Goal: Task Accomplishment & Management: Manage account settings

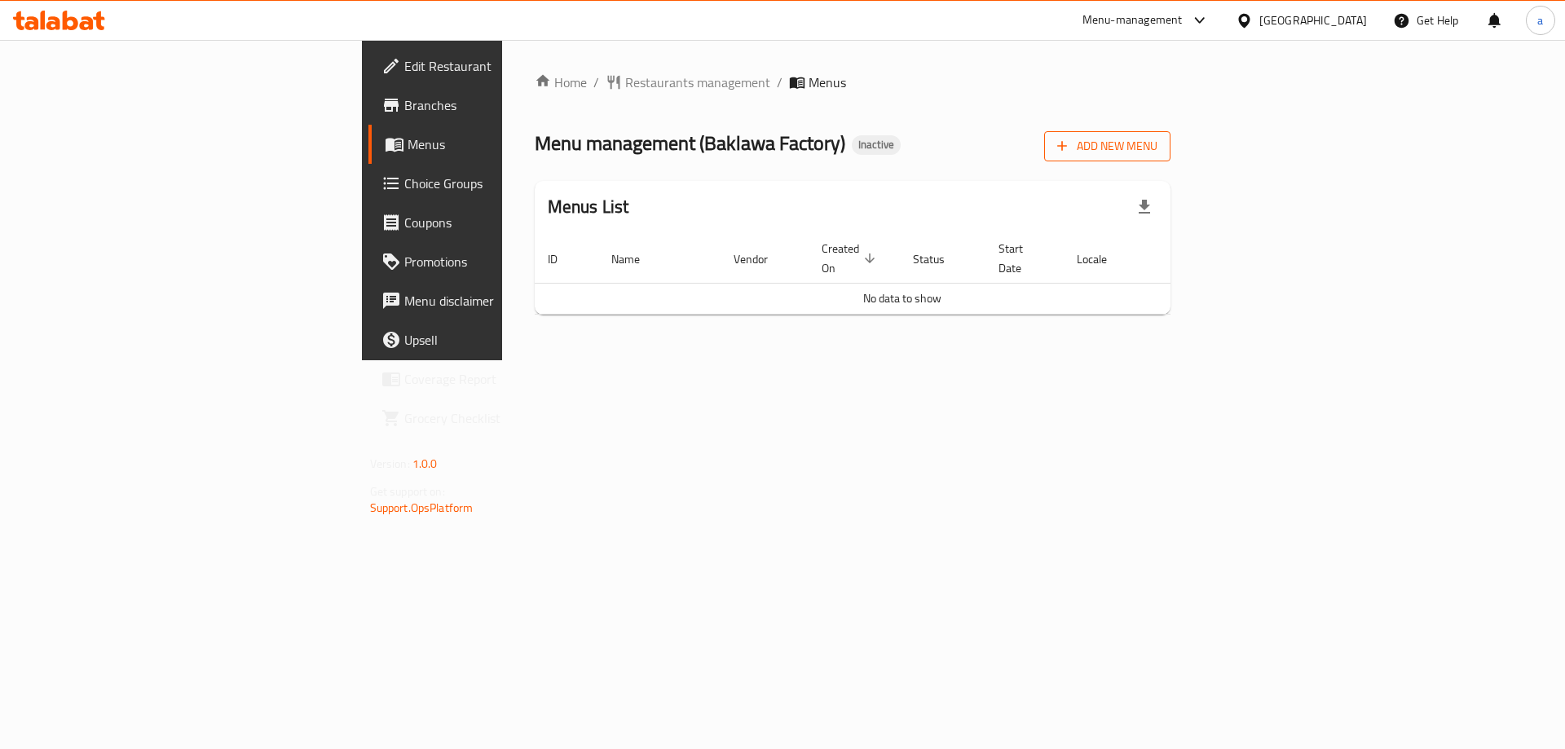
click at [1158, 153] on span "Add New Menu" at bounding box center [1107, 146] width 100 height 20
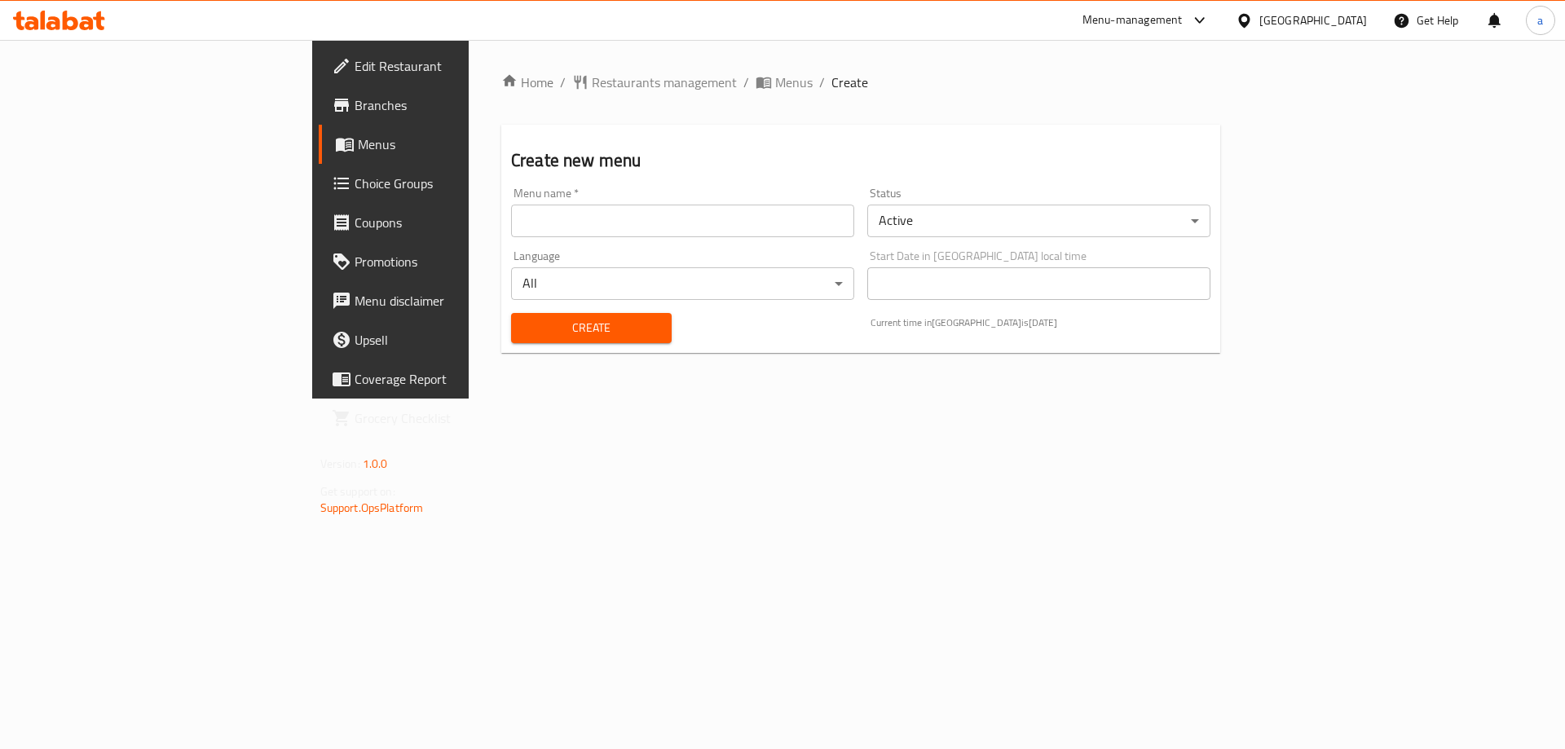
click at [511, 225] on input "text" at bounding box center [682, 221] width 343 height 33
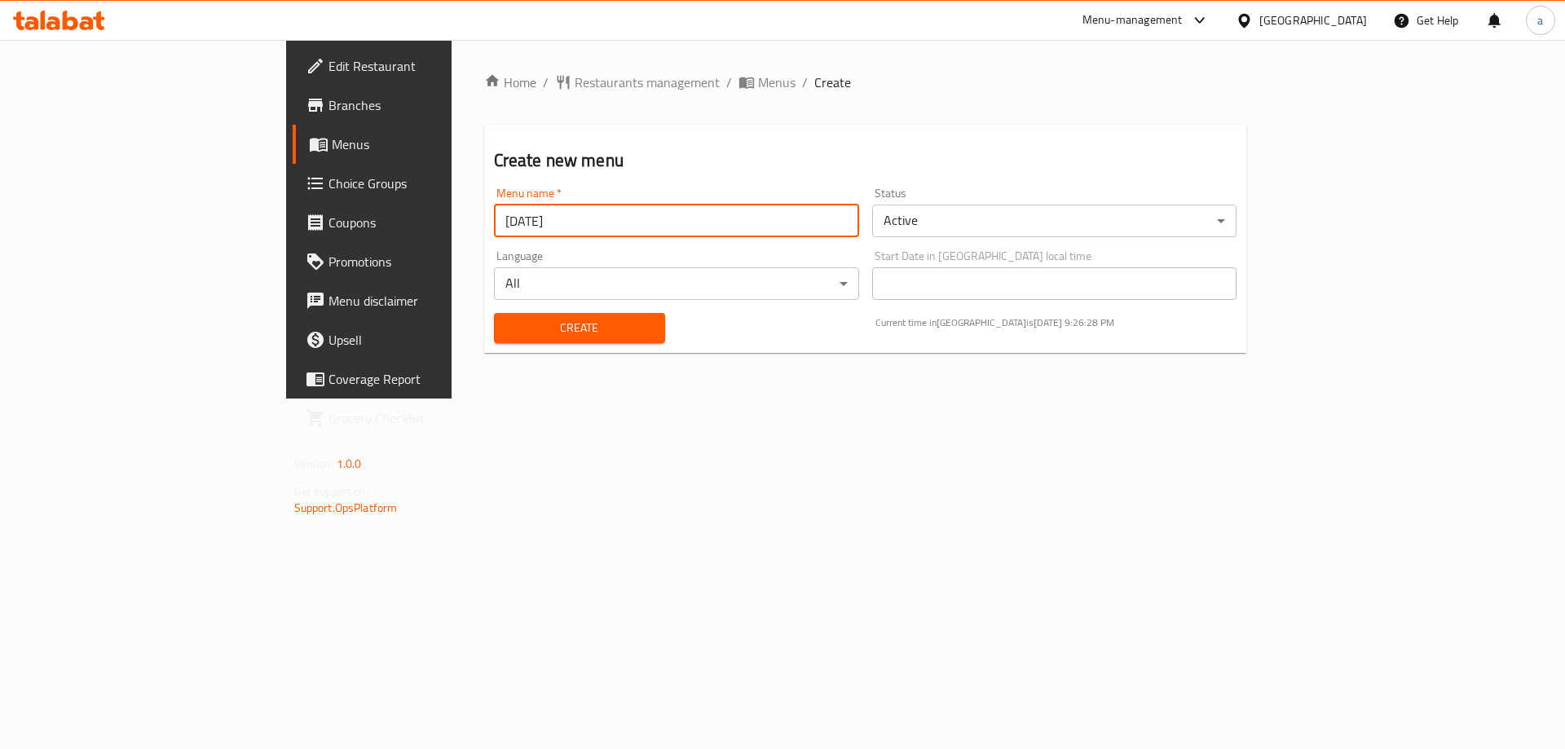
type input "[DATE]"
click at [494, 313] on button "Create" at bounding box center [579, 328] width 171 height 30
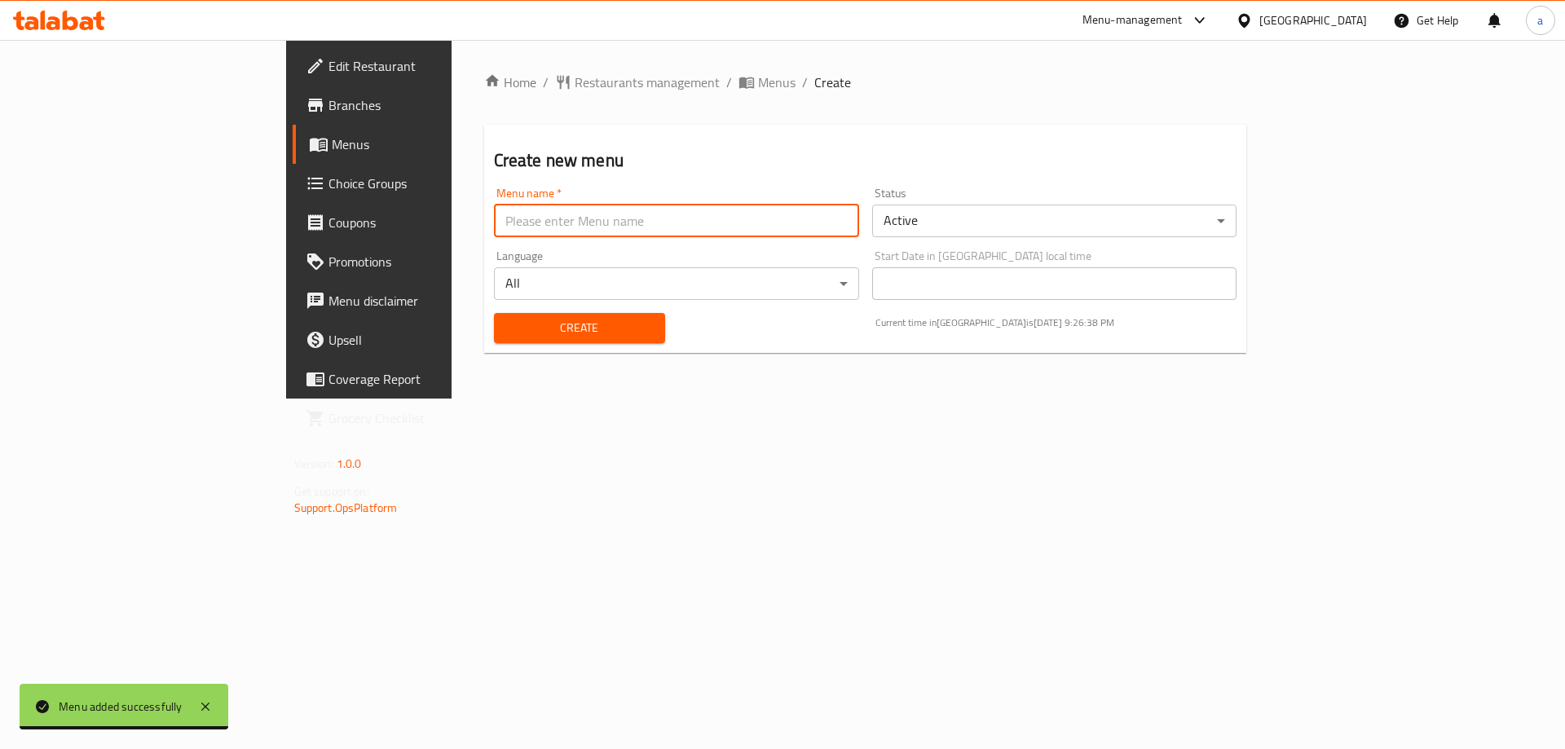
click at [332, 146] on span "Menus" at bounding box center [433, 145] width 203 height 20
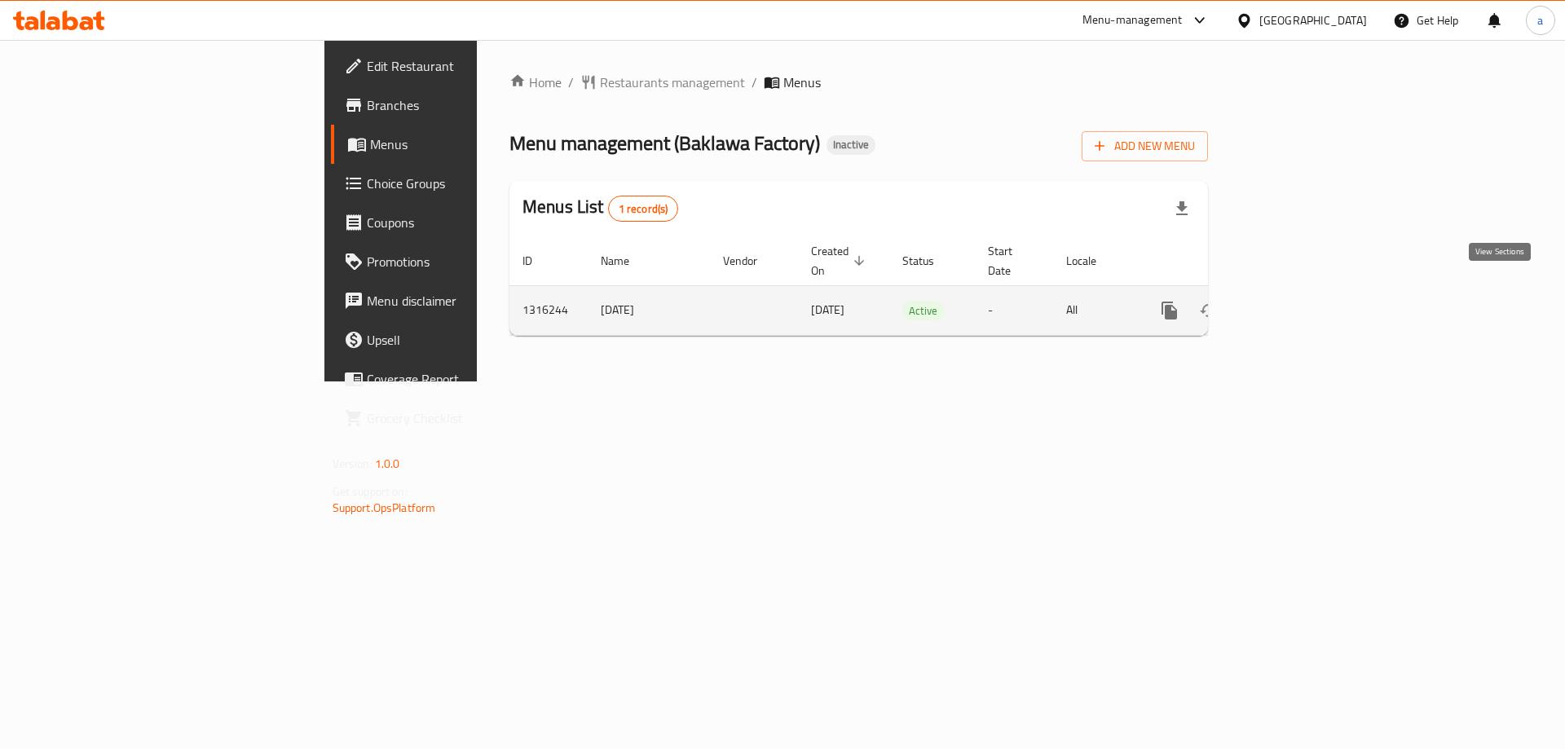
click at [1297, 301] on icon "enhanced table" at bounding box center [1287, 311] width 20 height 20
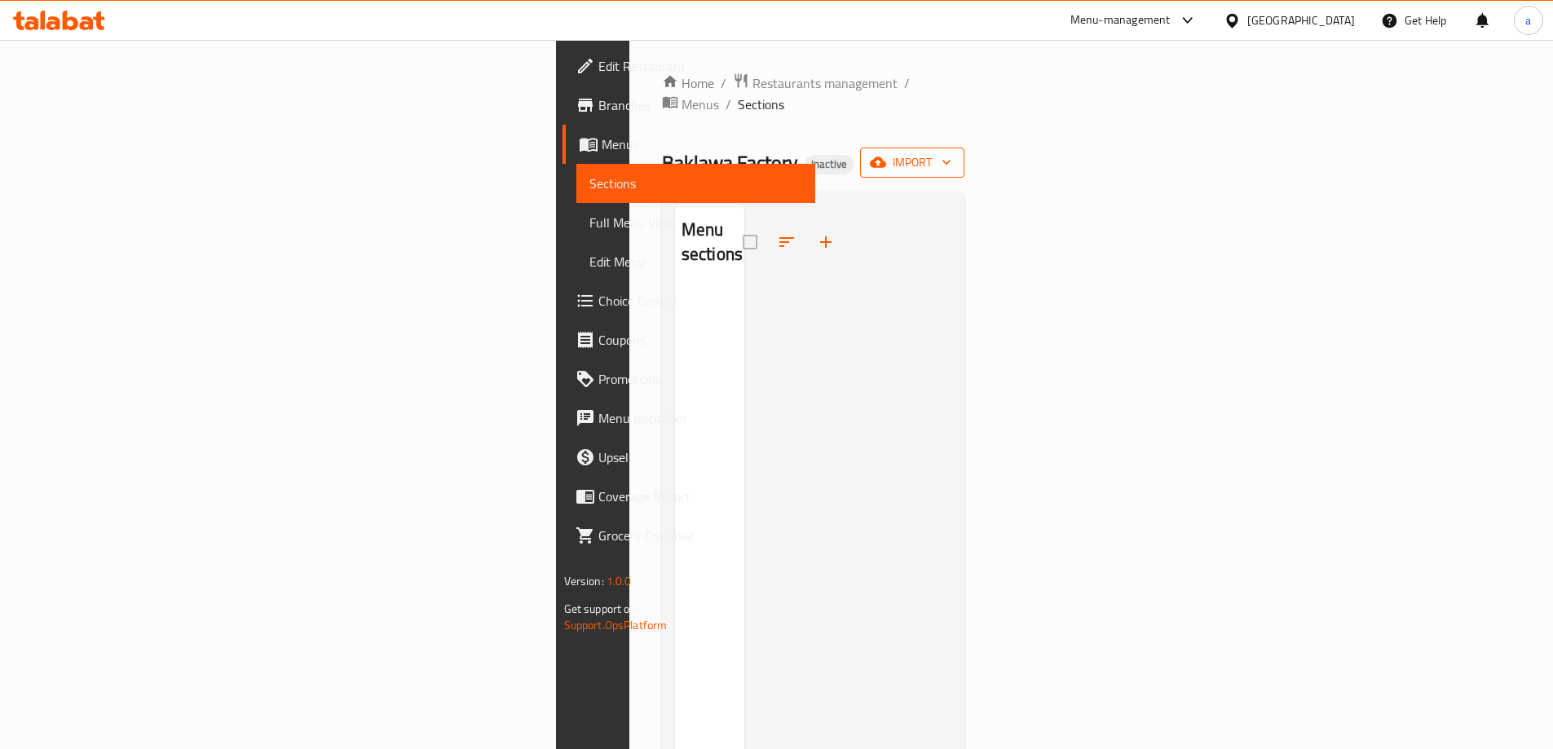
click at [951, 152] on span "import" at bounding box center [912, 162] width 78 height 20
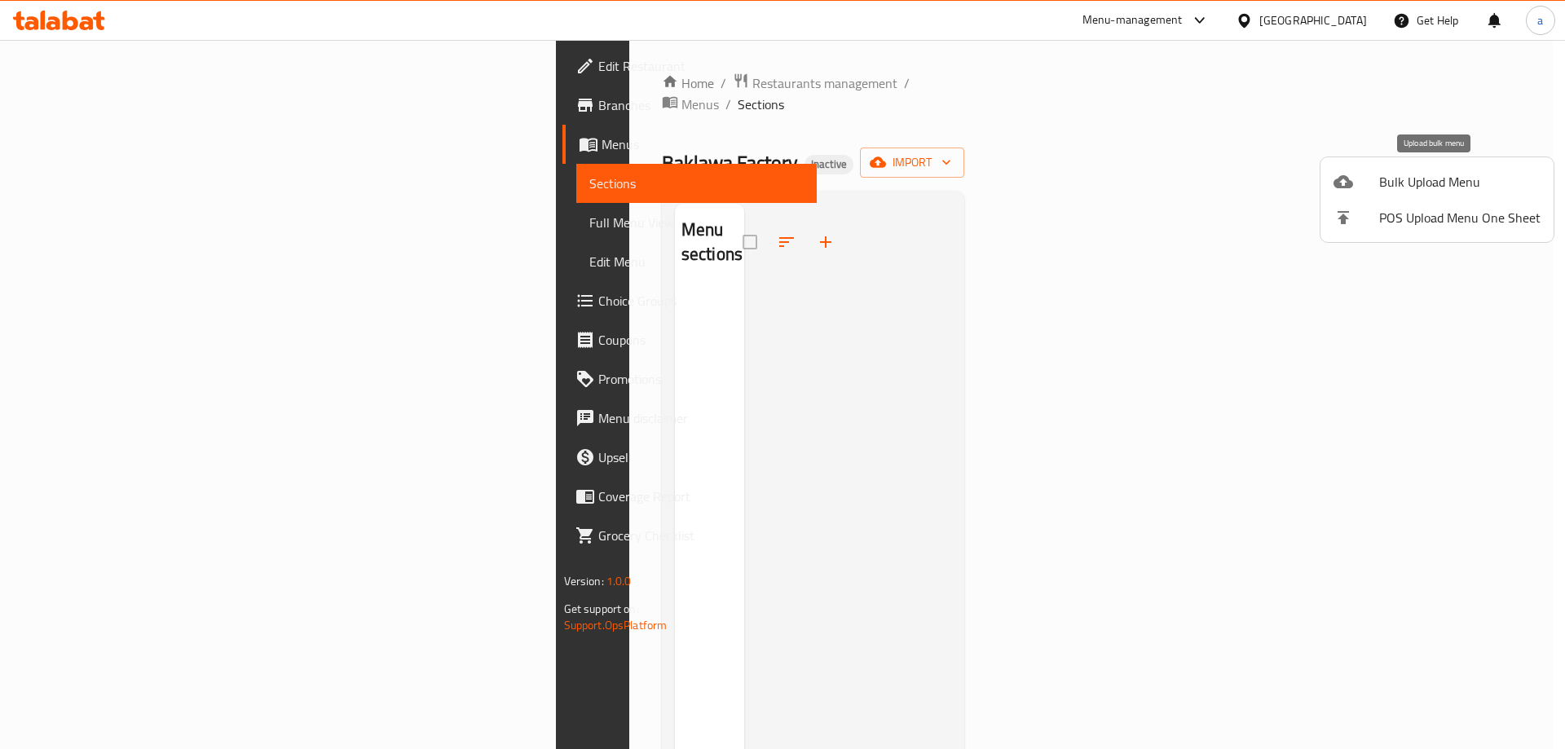
click at [1417, 179] on span "Bulk Upload Menu" at bounding box center [1459, 182] width 161 height 20
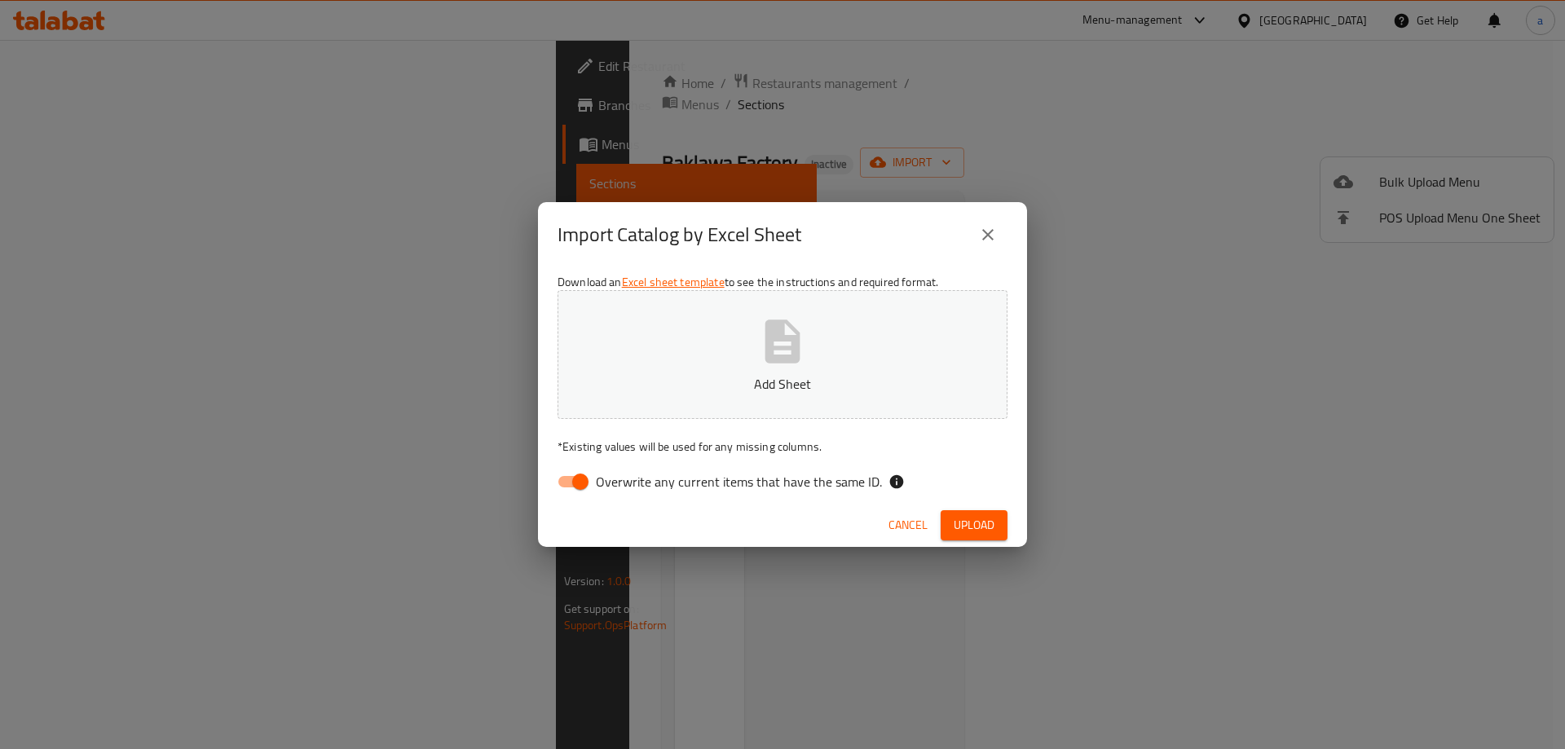
click at [563, 487] on input "Overwrite any current items that have the same ID." at bounding box center [580, 481] width 93 height 31
checkbox input "false"
click at [788, 329] on icon "button" at bounding box center [783, 341] width 52 height 52
click at [947, 517] on button "Upload" at bounding box center [974, 525] width 67 height 30
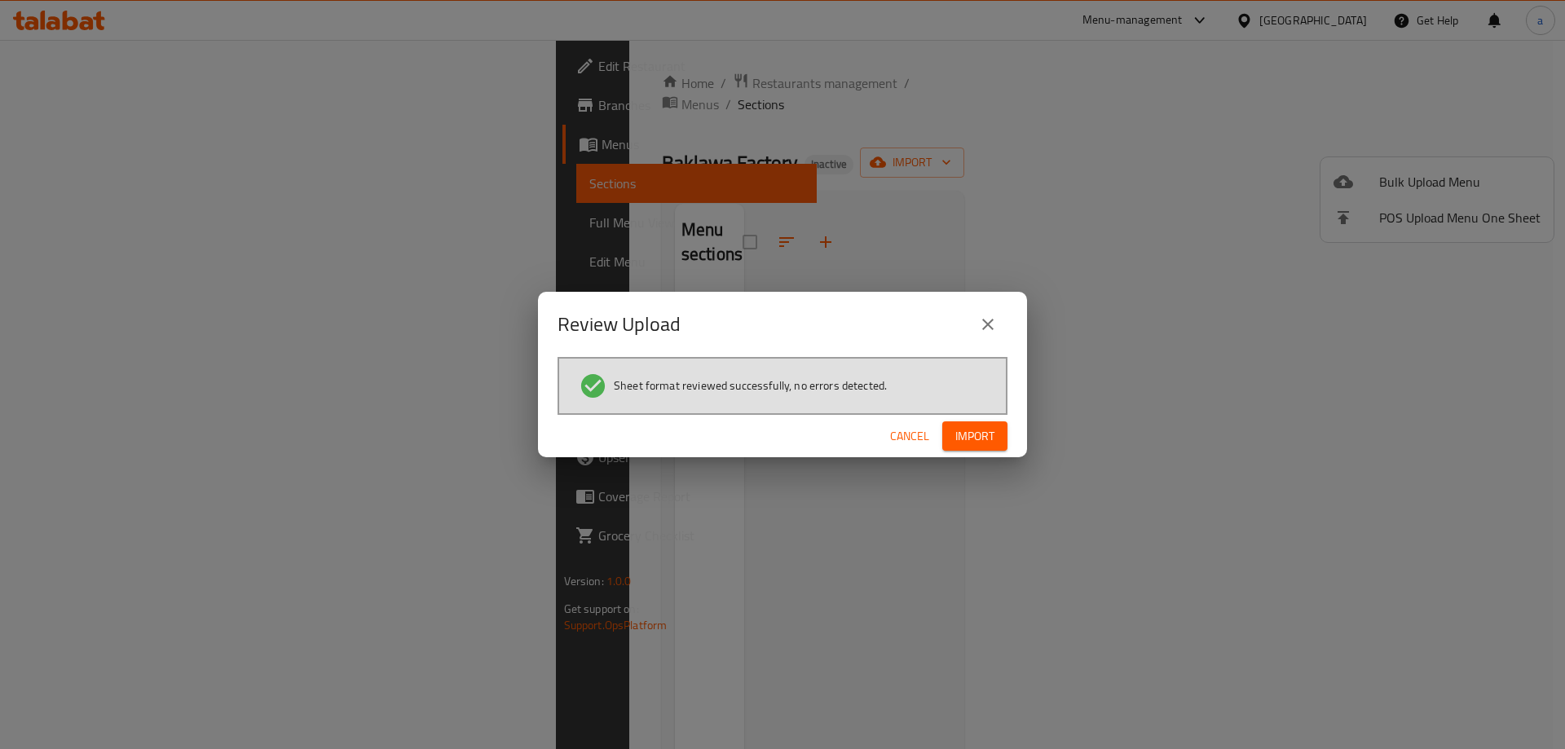
click at [971, 437] on span "Import" at bounding box center [974, 436] width 39 height 20
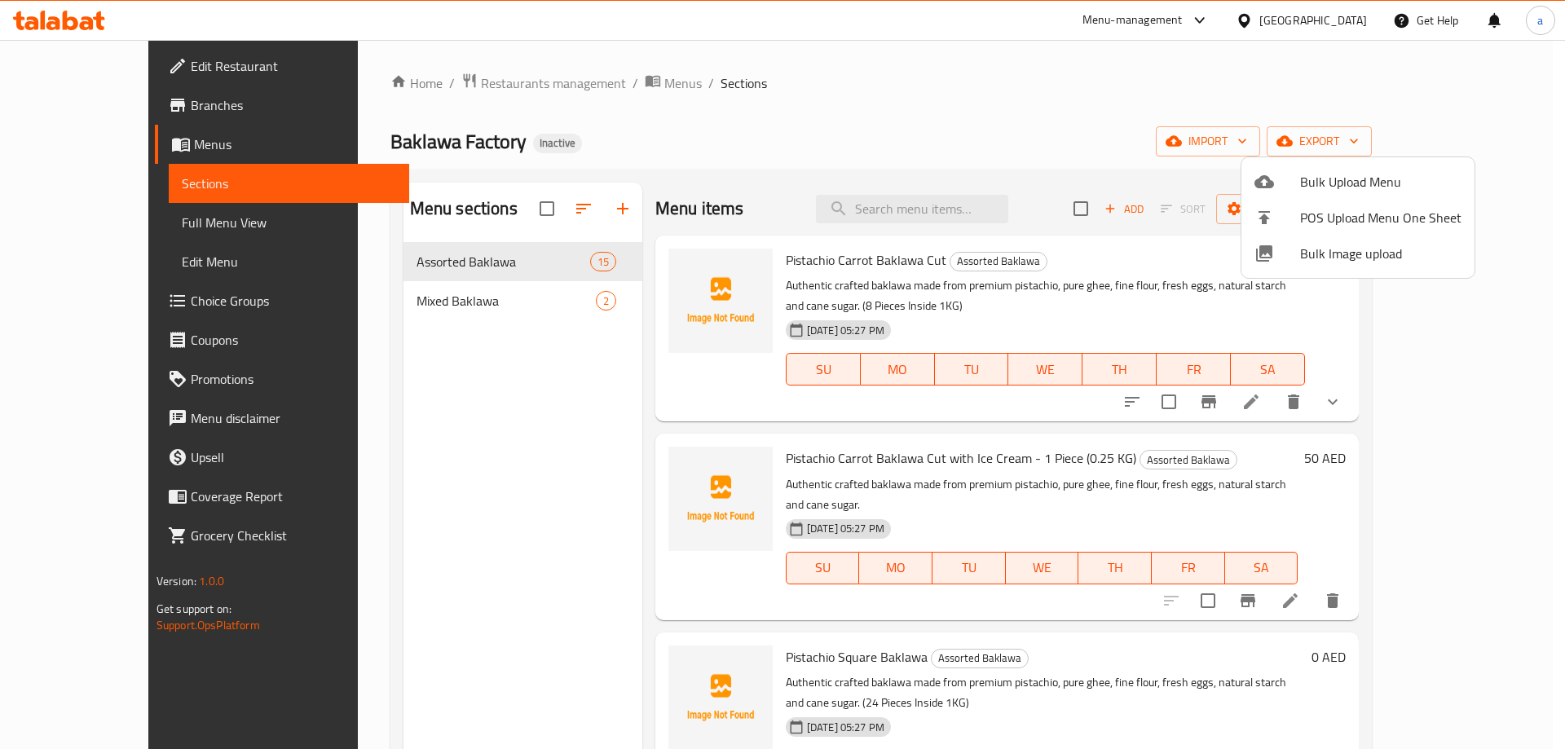
click at [124, 227] on div at bounding box center [782, 374] width 1565 height 749
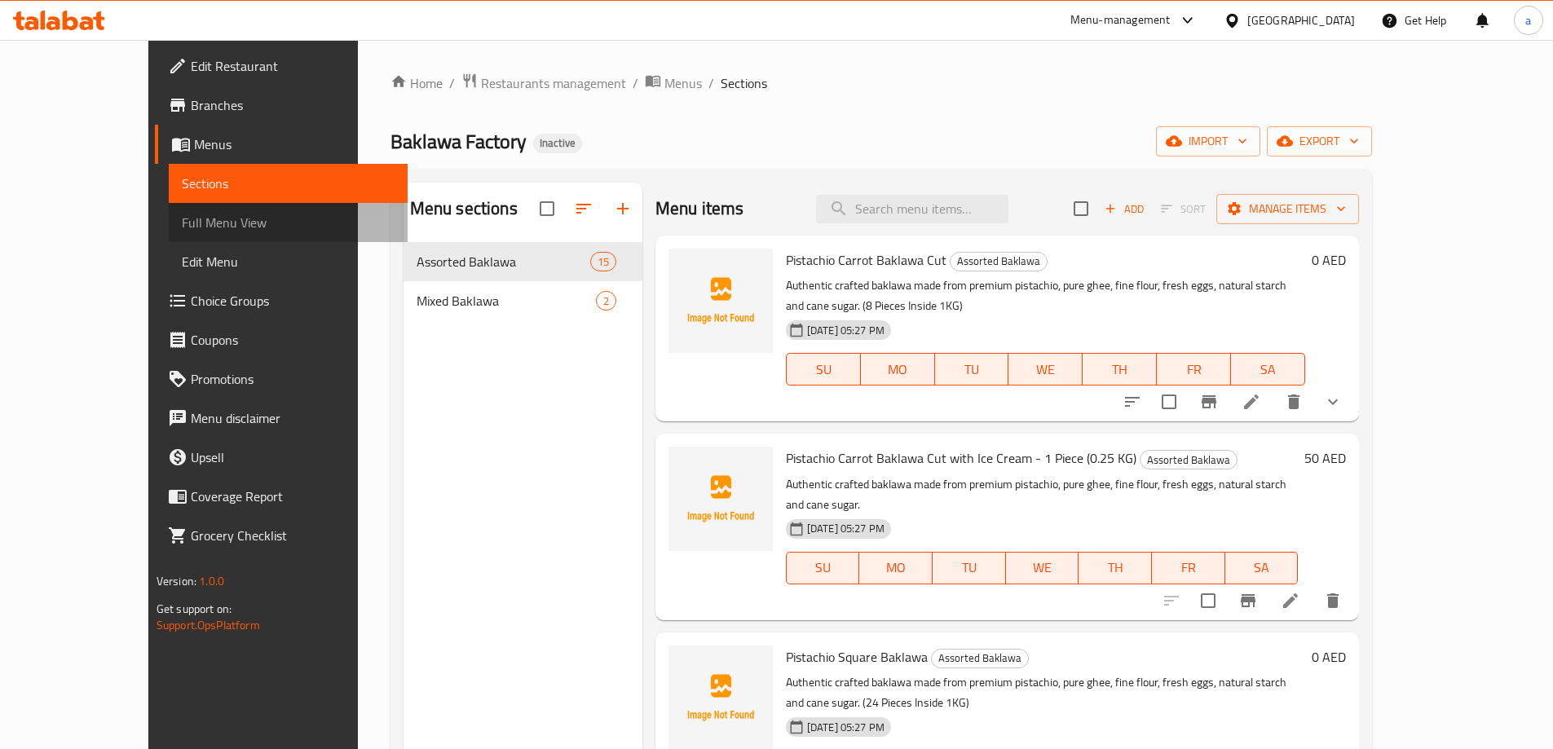
click at [182, 227] on span "Full Menu View" at bounding box center [288, 223] width 213 height 20
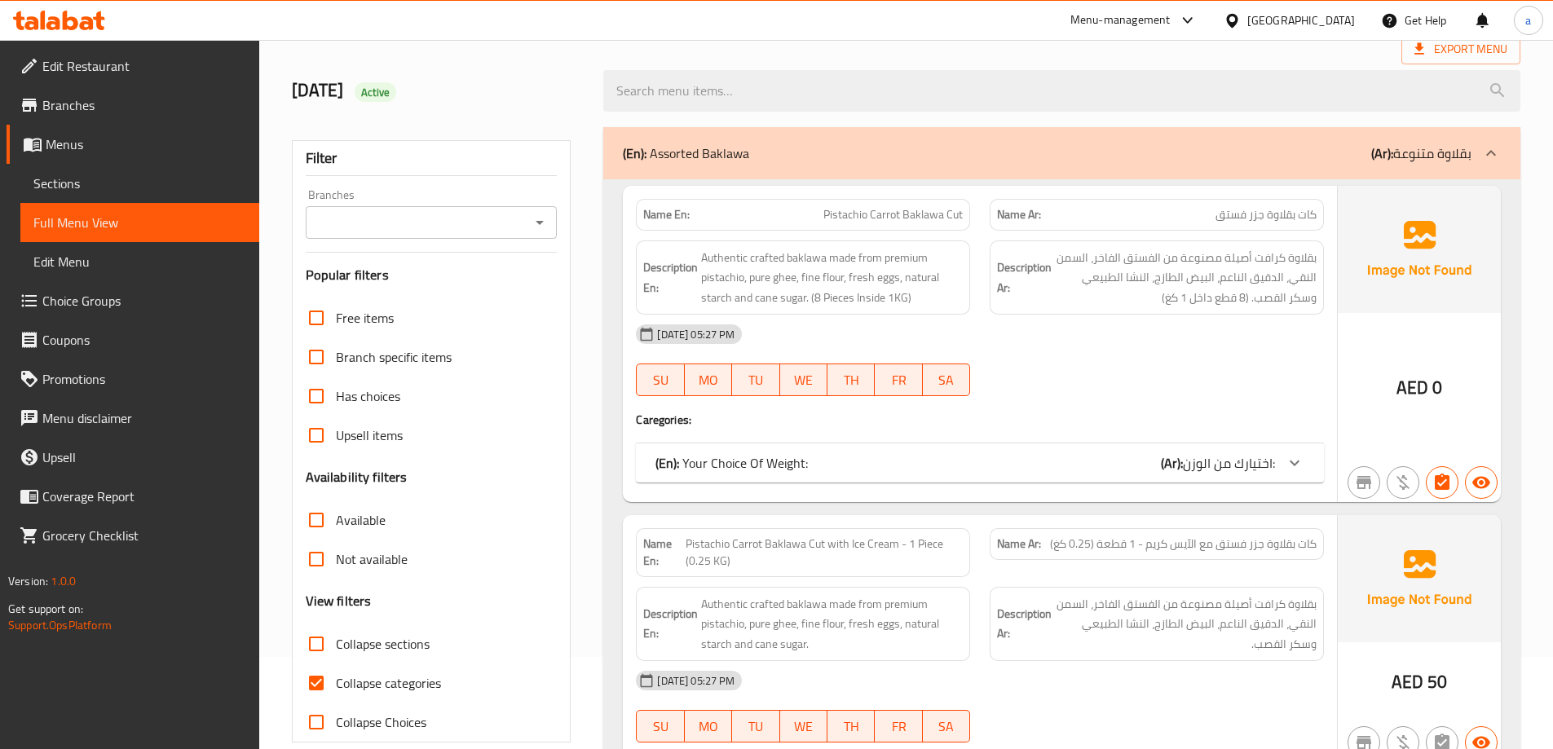
scroll to position [163, 0]
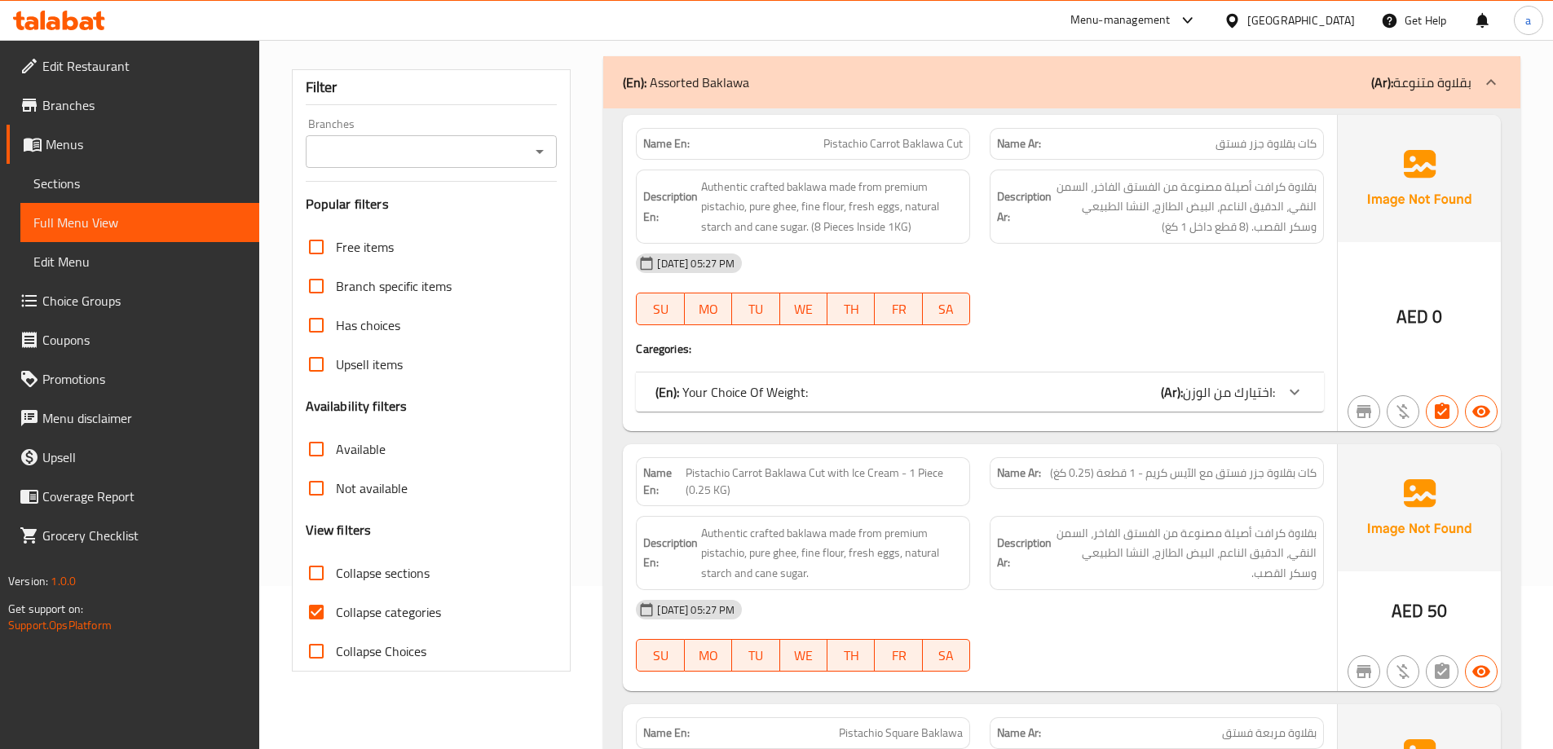
click at [315, 609] on input "Collapse categories" at bounding box center [316, 612] width 39 height 39
checkbox input "false"
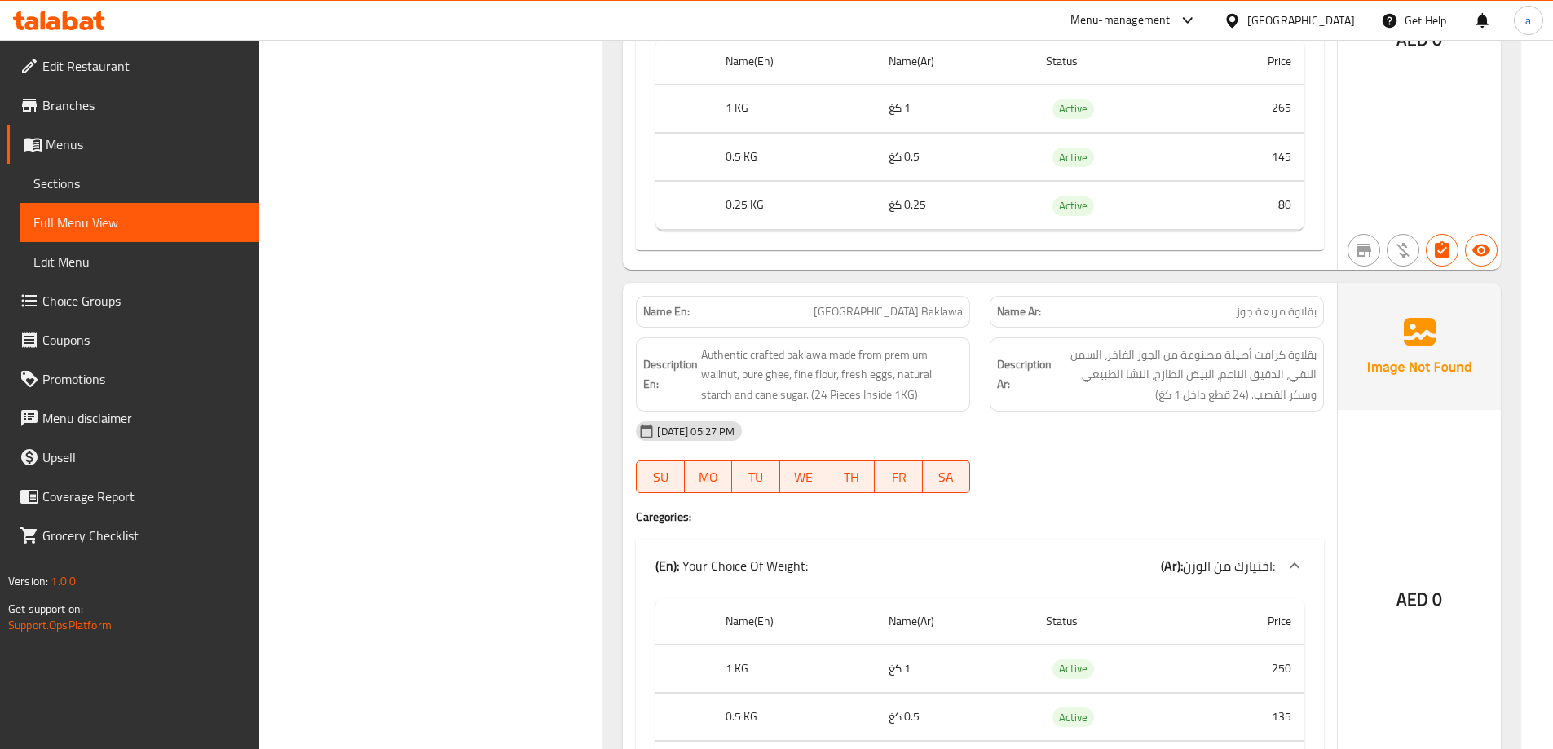
scroll to position [5848, 0]
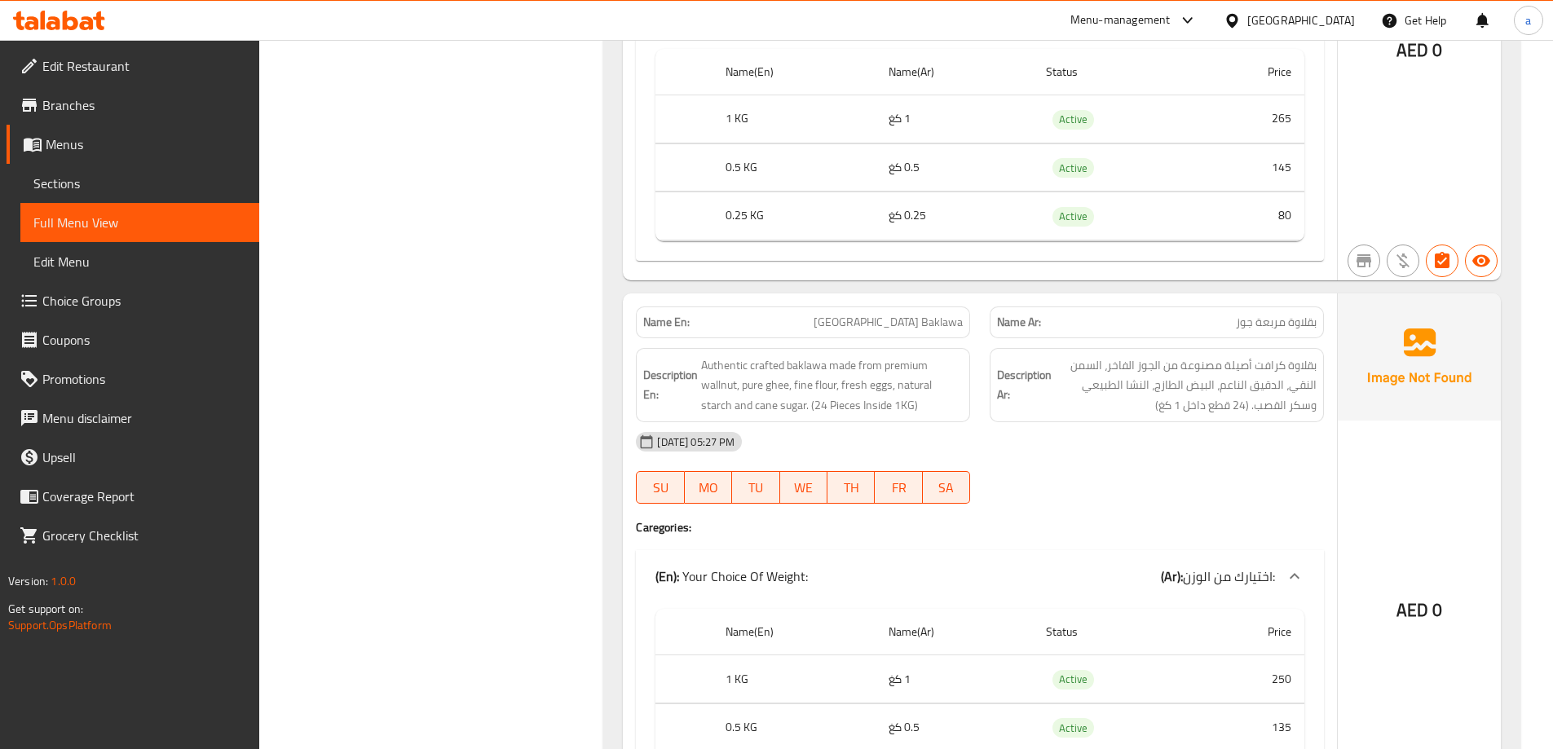
click at [61, 143] on span "Menus" at bounding box center [146, 145] width 201 height 20
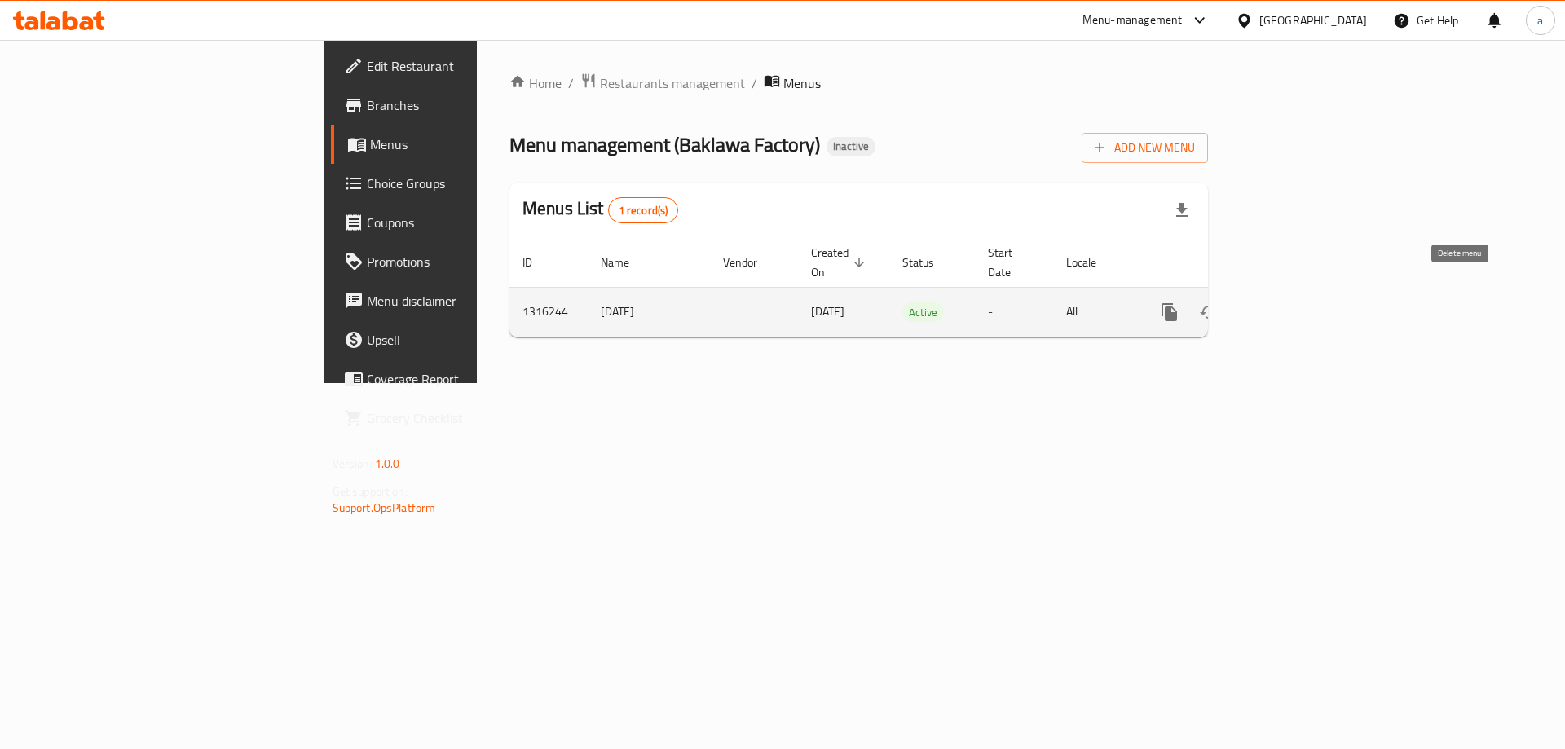
click at [1268, 298] on button "enhanced table" at bounding box center [1248, 312] width 39 height 39
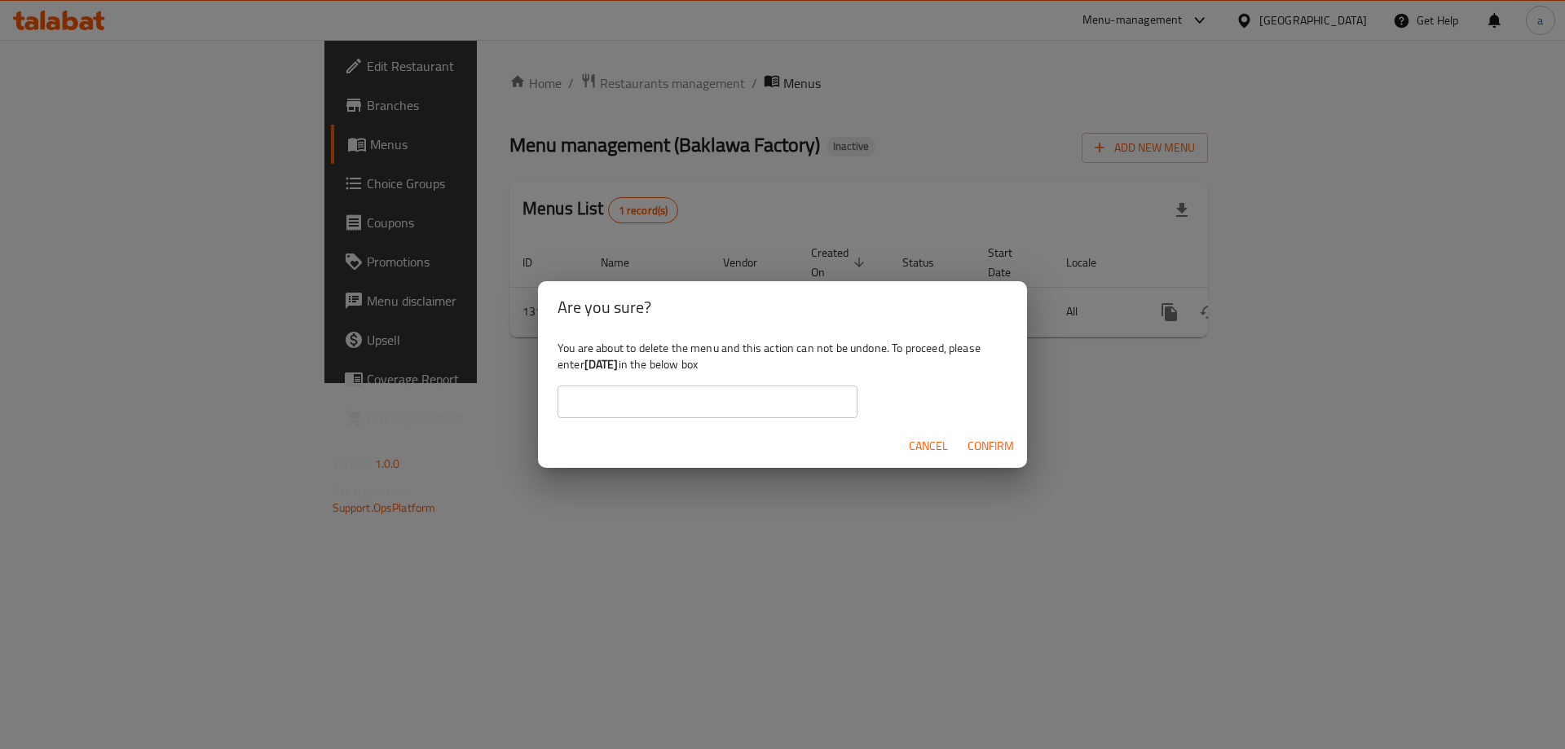
click at [1178, 404] on div "Are you sure? You are about to delete the menu and this action can not be undon…" at bounding box center [782, 374] width 1565 height 749
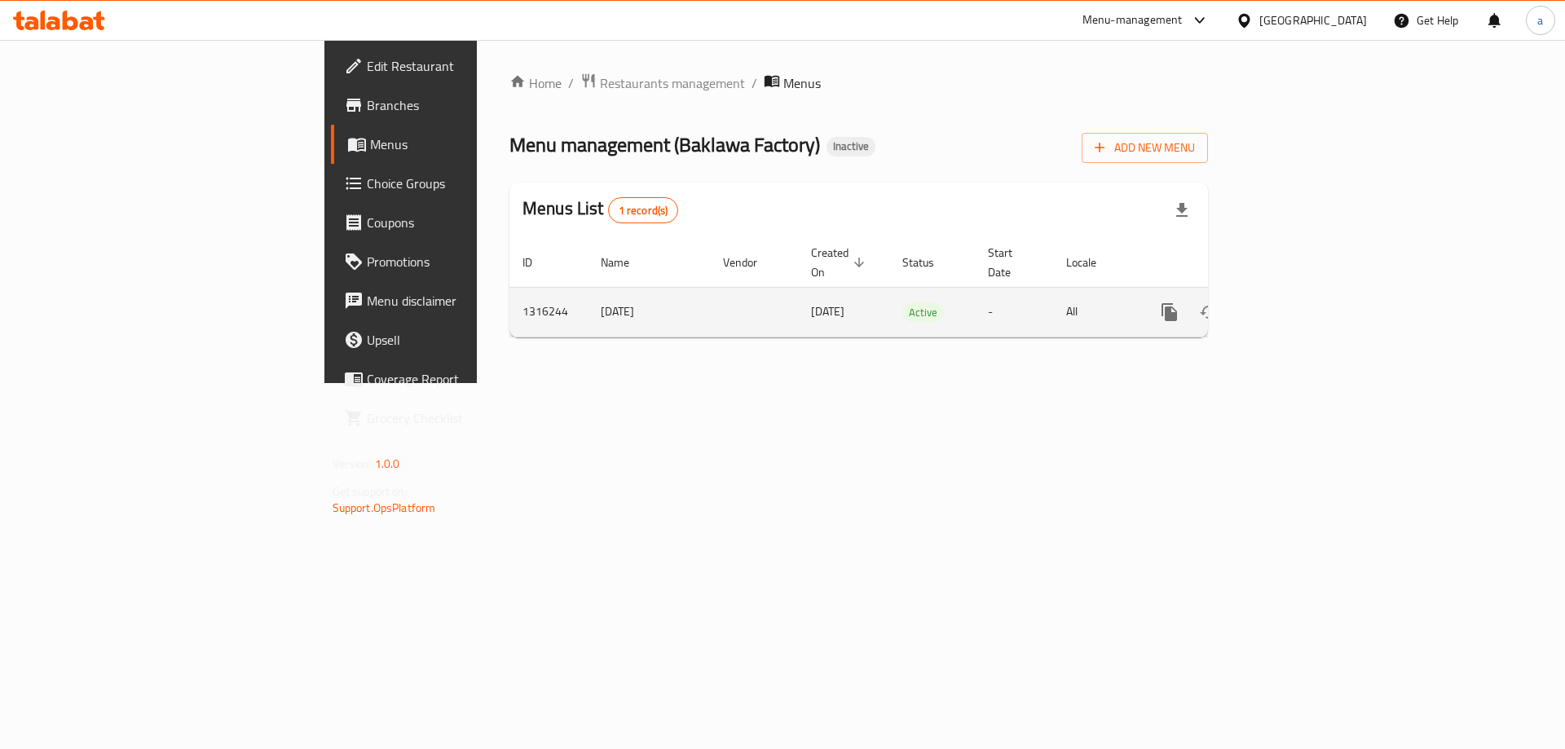
click at [1297, 302] on icon "enhanced table" at bounding box center [1287, 312] width 20 height 20
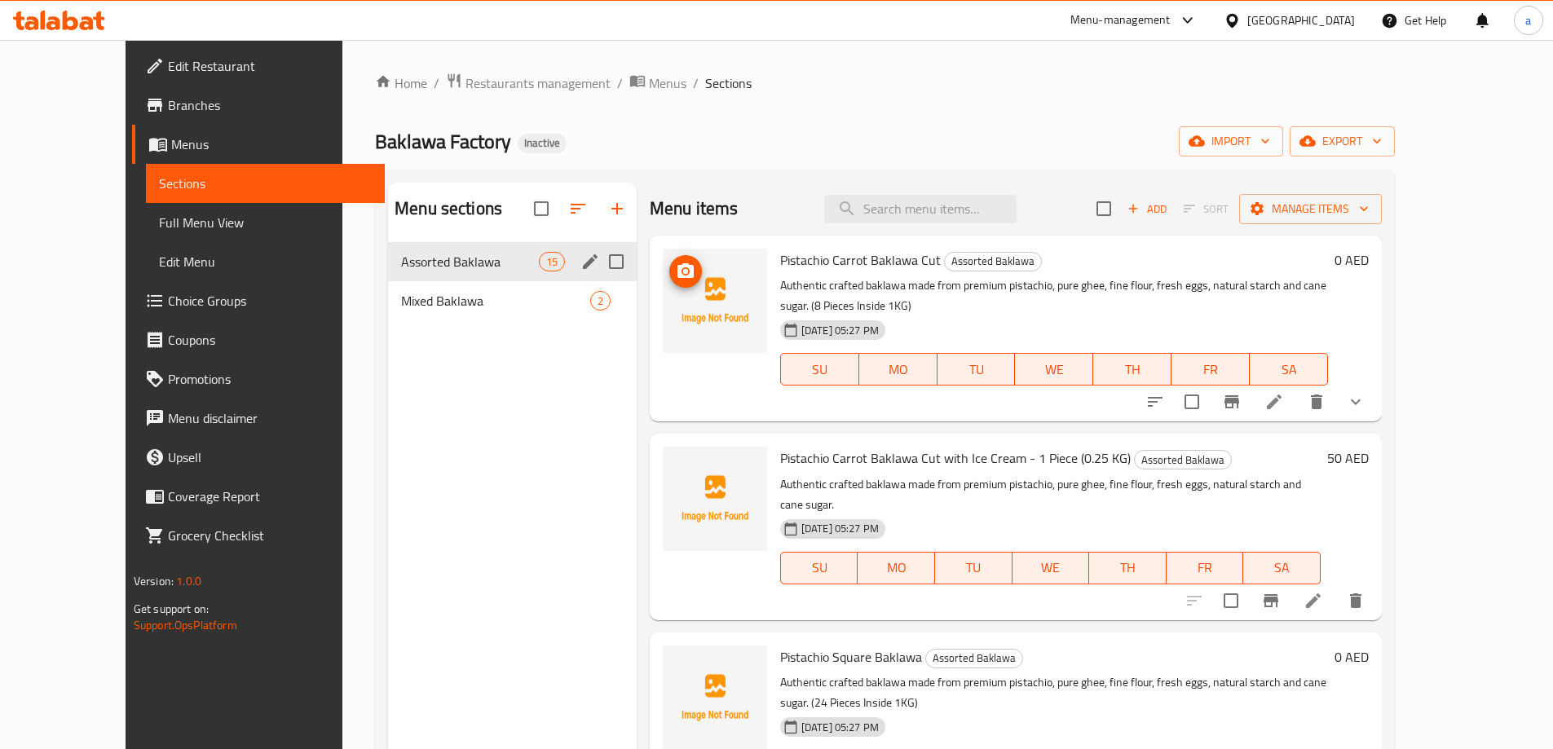
click at [599, 258] on input "Menu sections" at bounding box center [616, 262] width 34 height 34
checkbox input "true"
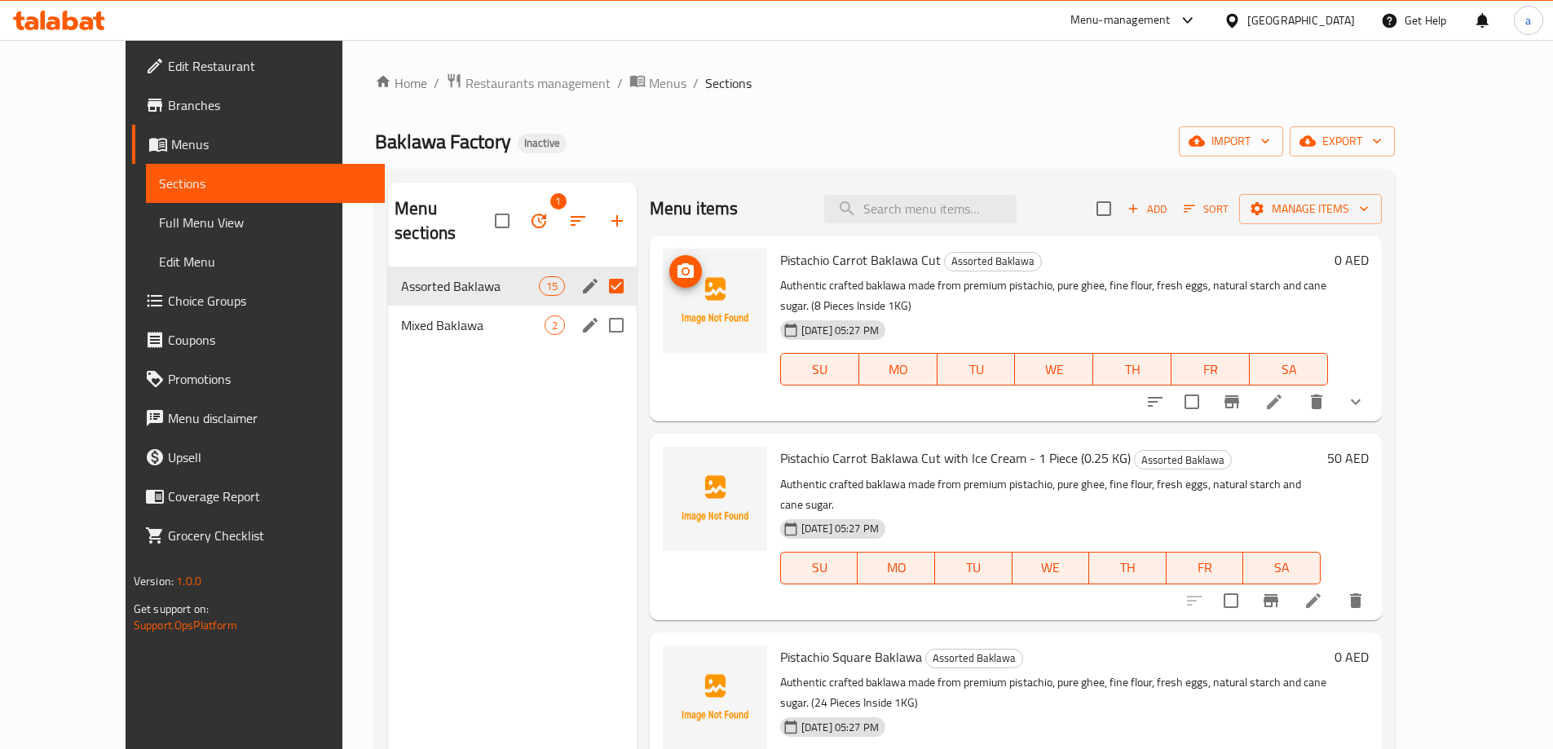
click at [599, 308] on input "Menu sections" at bounding box center [616, 325] width 34 height 34
checkbox input "true"
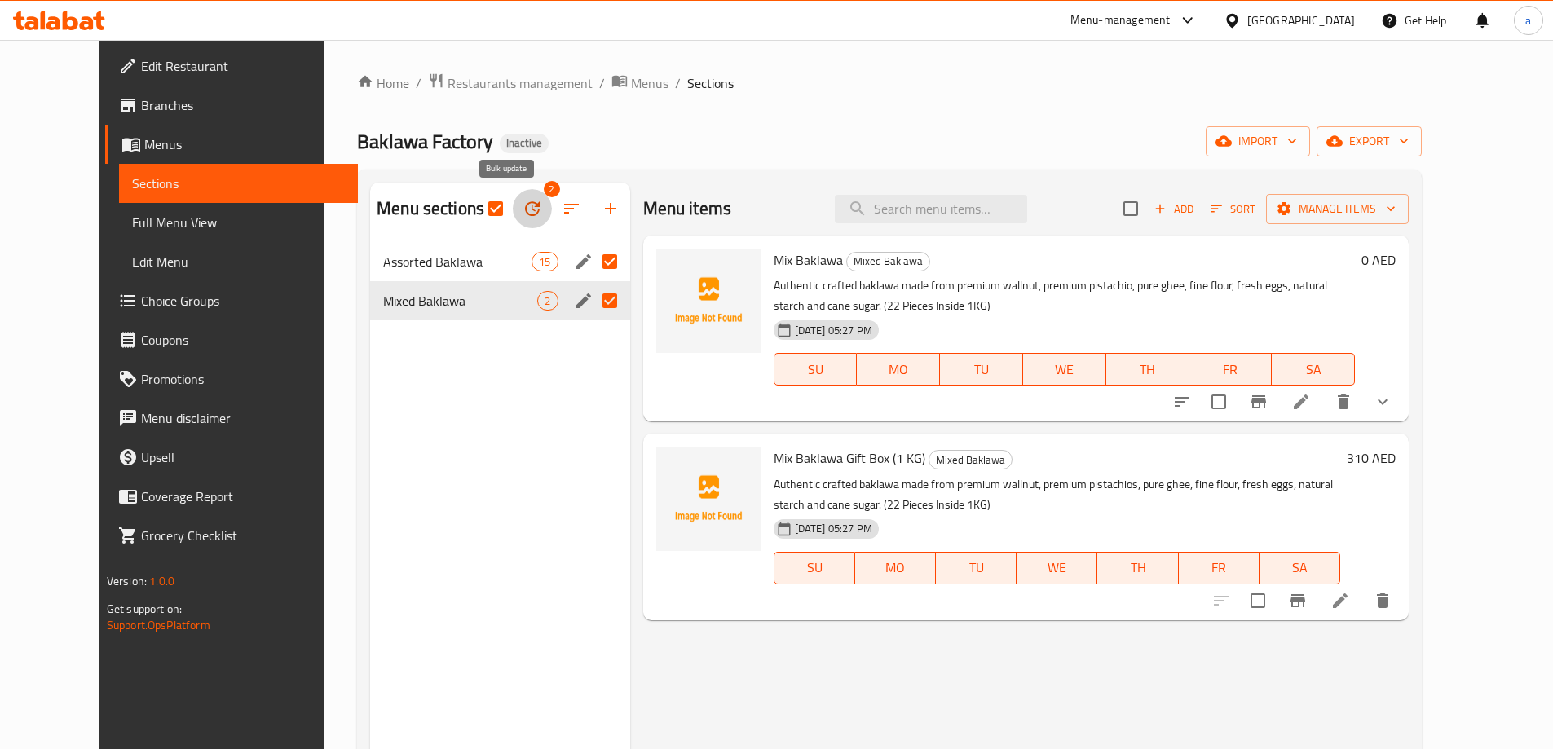
click at [525, 203] on icon "button" at bounding box center [532, 208] width 15 height 15
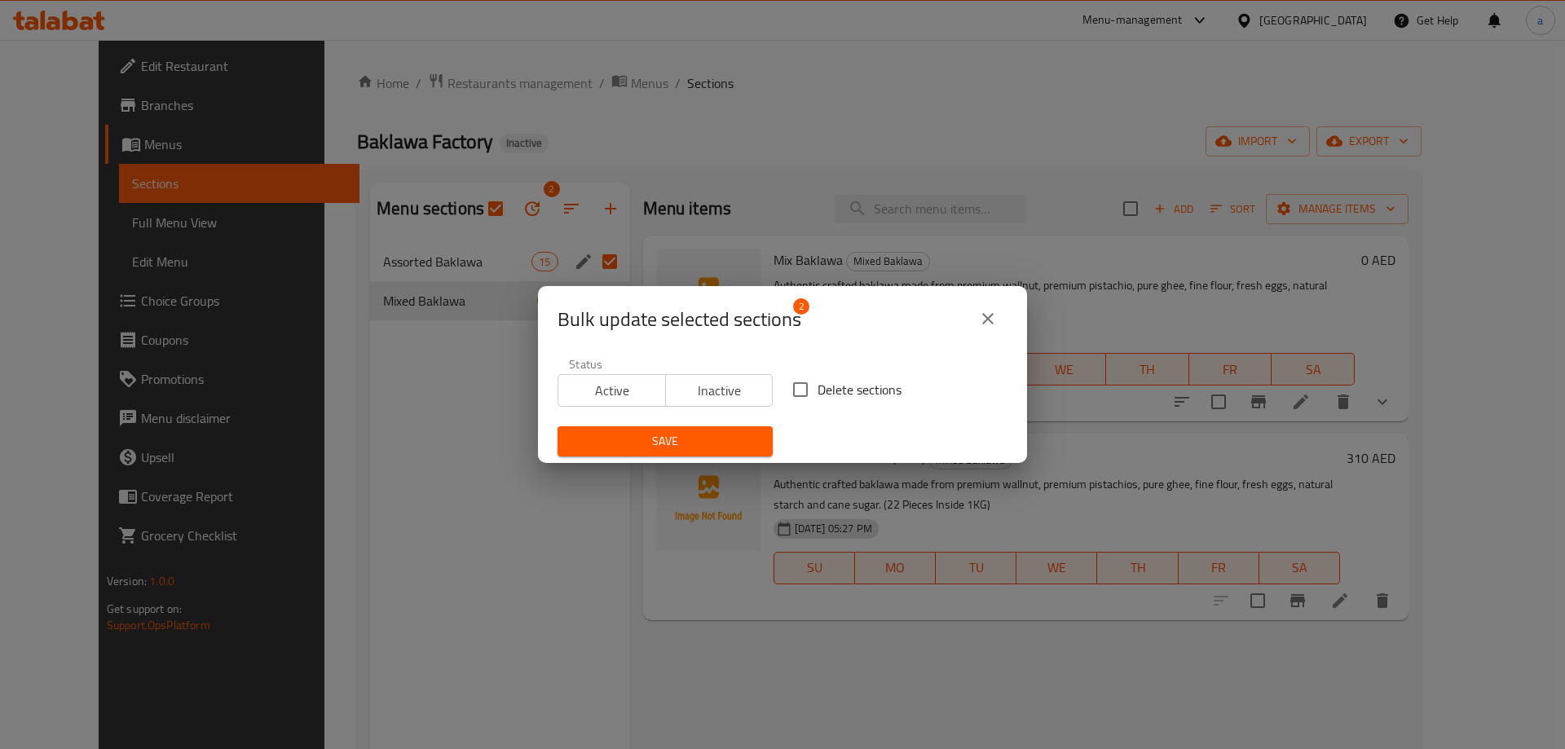
click at [820, 373] on label "Delete sections" at bounding box center [842, 390] width 118 height 34
click at [818, 373] on input "Delete sections" at bounding box center [800, 390] width 34 height 34
checkbox input "true"
click at [752, 429] on button "Save" at bounding box center [665, 441] width 215 height 30
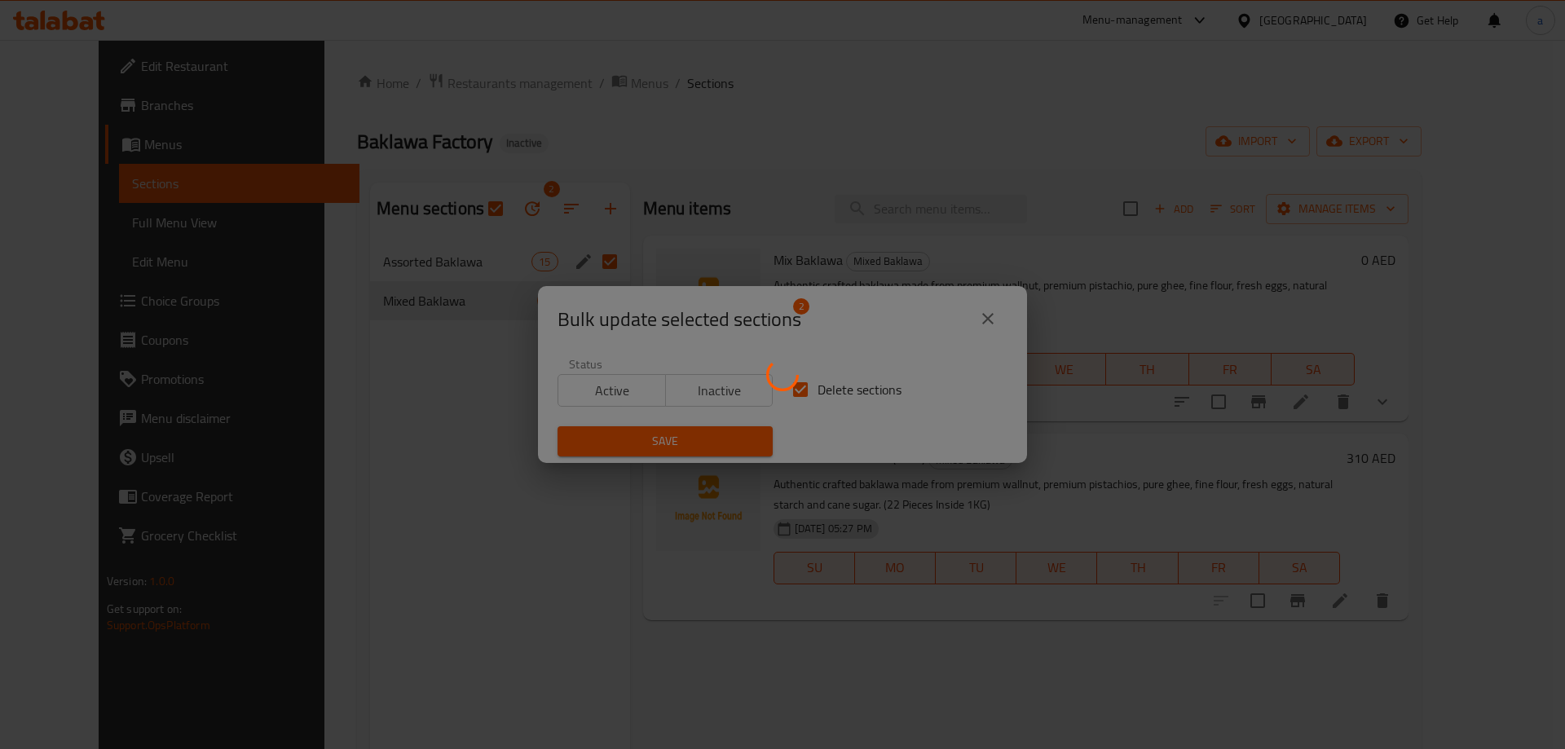
checkbox input "false"
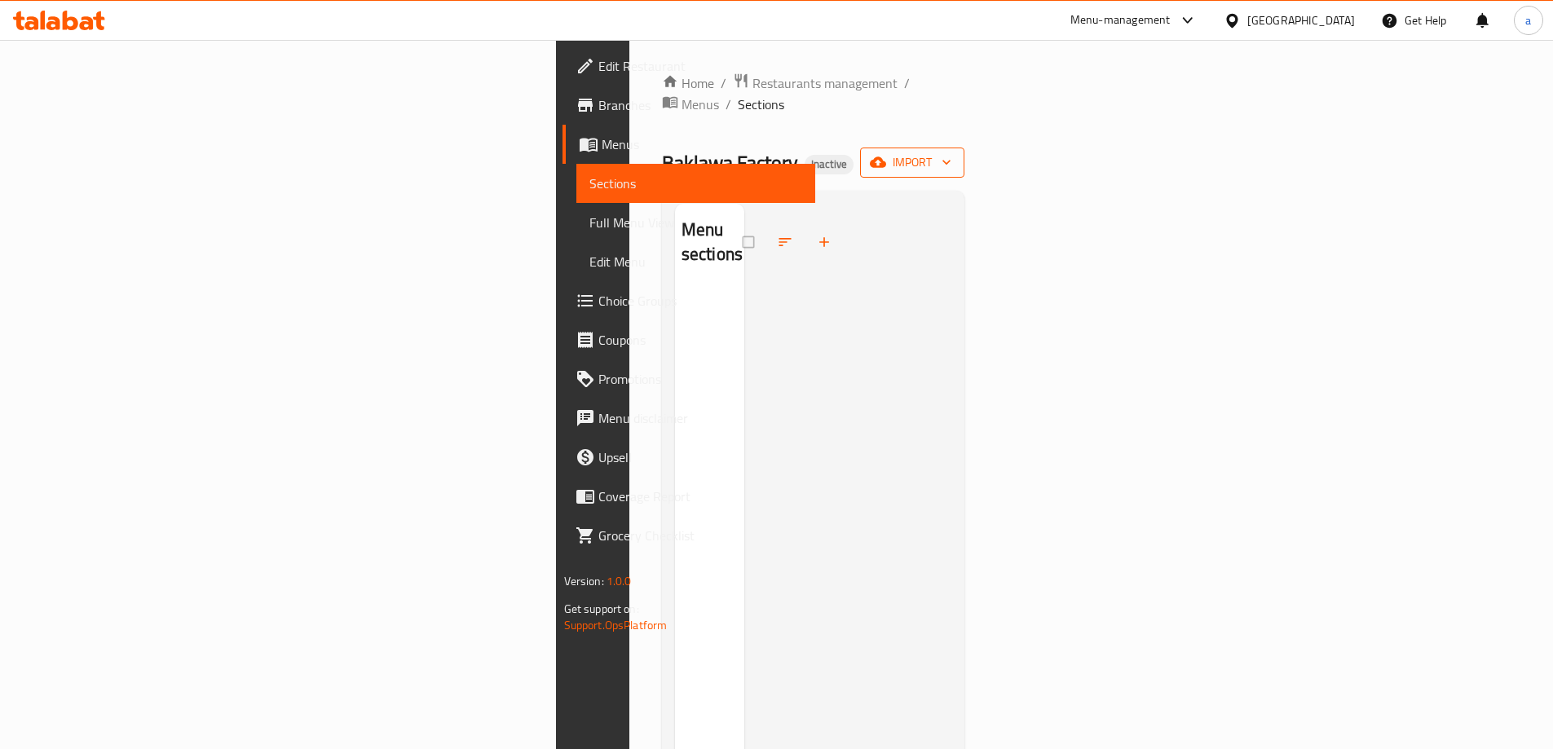
click at [886, 154] on icon "button" at bounding box center [878, 162] width 16 height 16
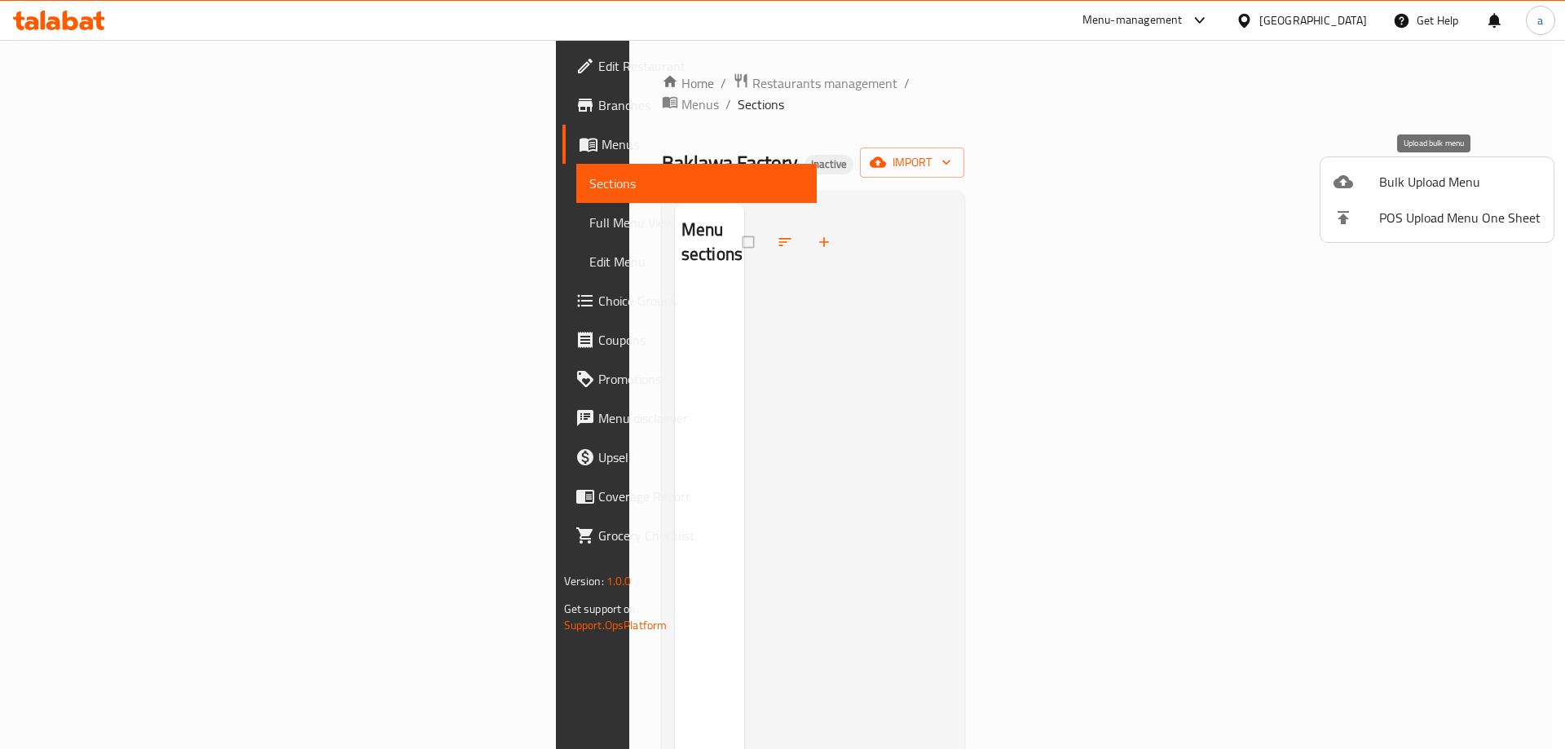
click at [1407, 192] on span "Bulk Upload Menu" at bounding box center [1459, 182] width 161 height 20
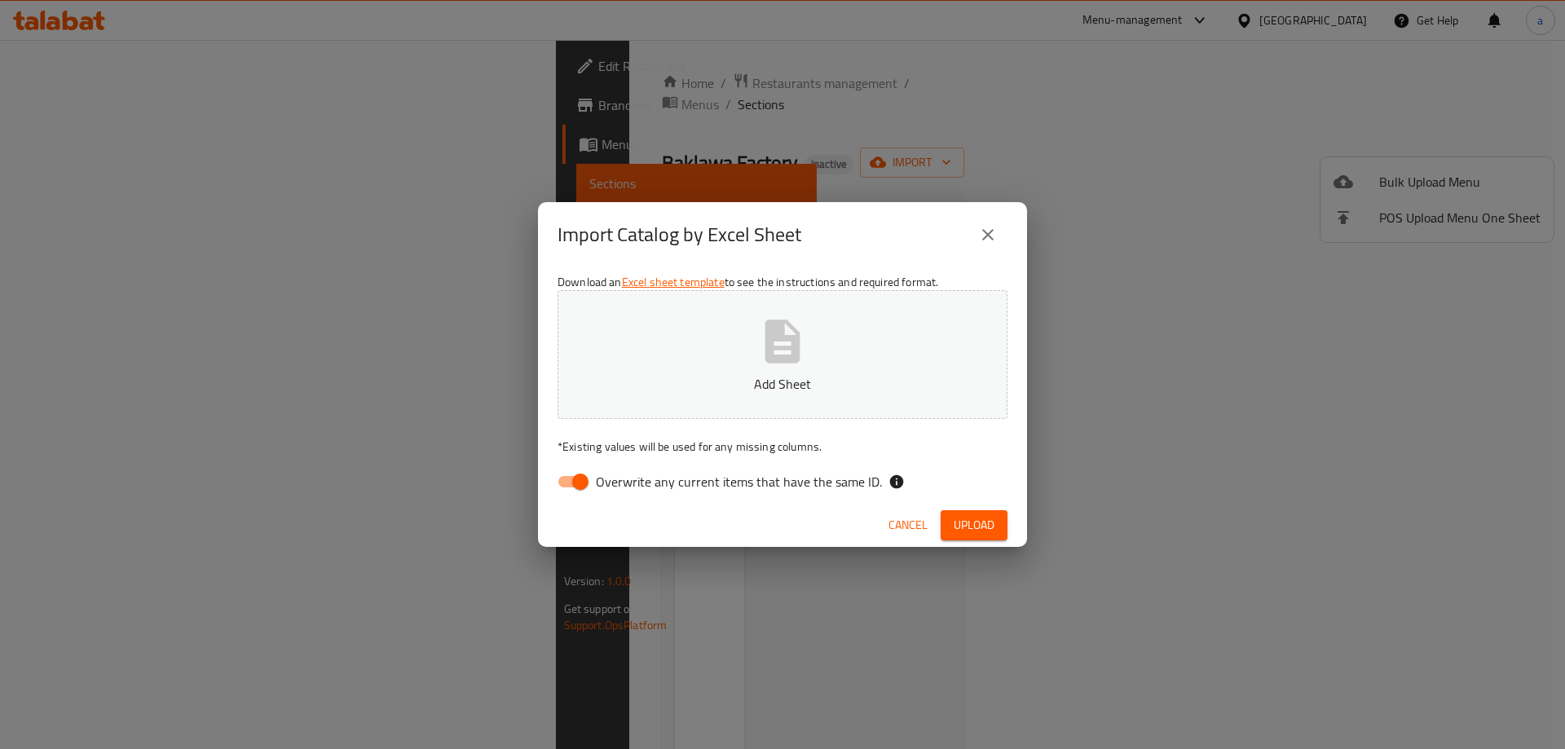
click at [582, 482] on input "Overwrite any current items that have the same ID." at bounding box center [580, 481] width 93 height 31
checkbox input "false"
click at [999, 528] on button "Upload" at bounding box center [974, 525] width 67 height 30
click at [808, 355] on icon "button" at bounding box center [783, 341] width 52 height 52
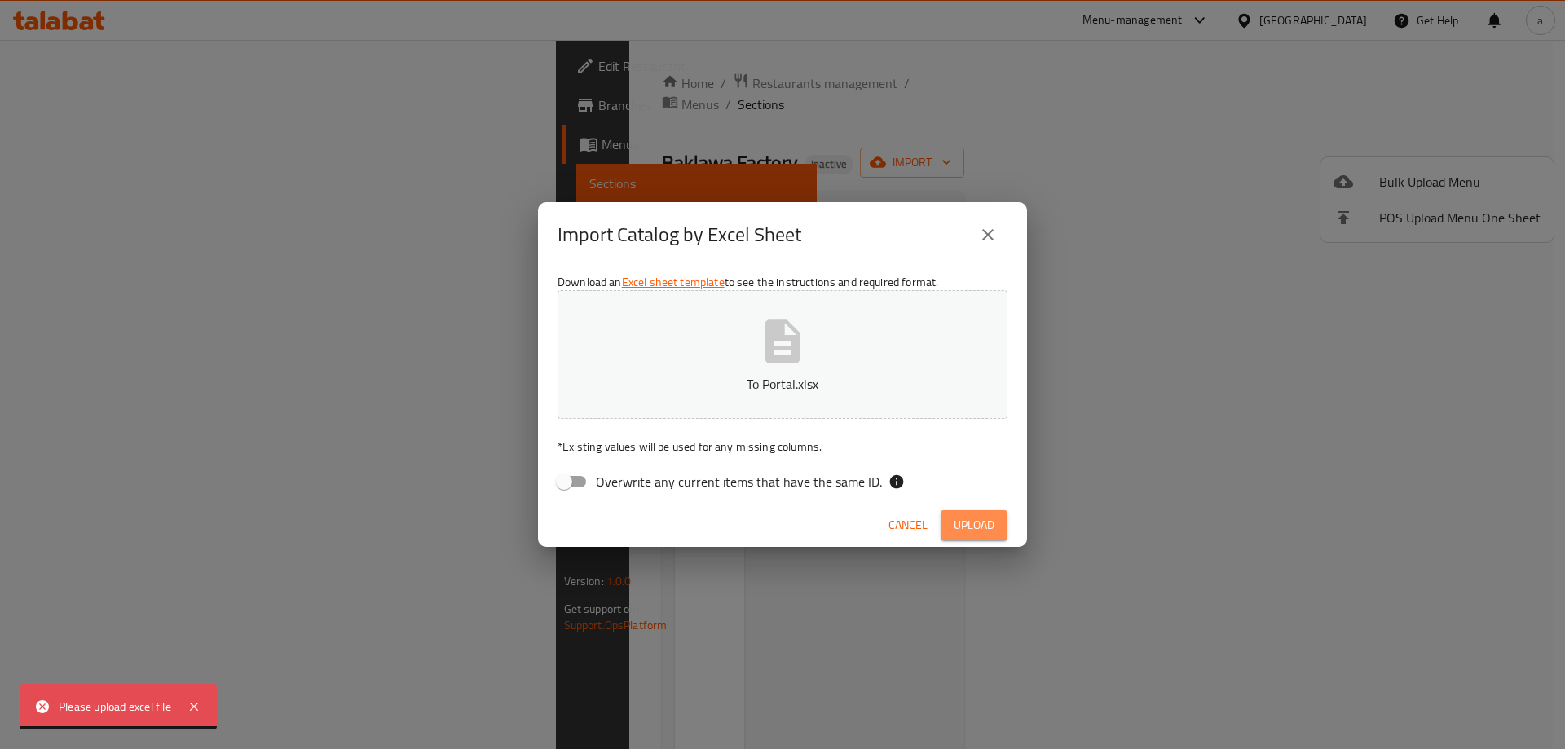
click at [982, 519] on span "Upload" at bounding box center [974, 525] width 41 height 20
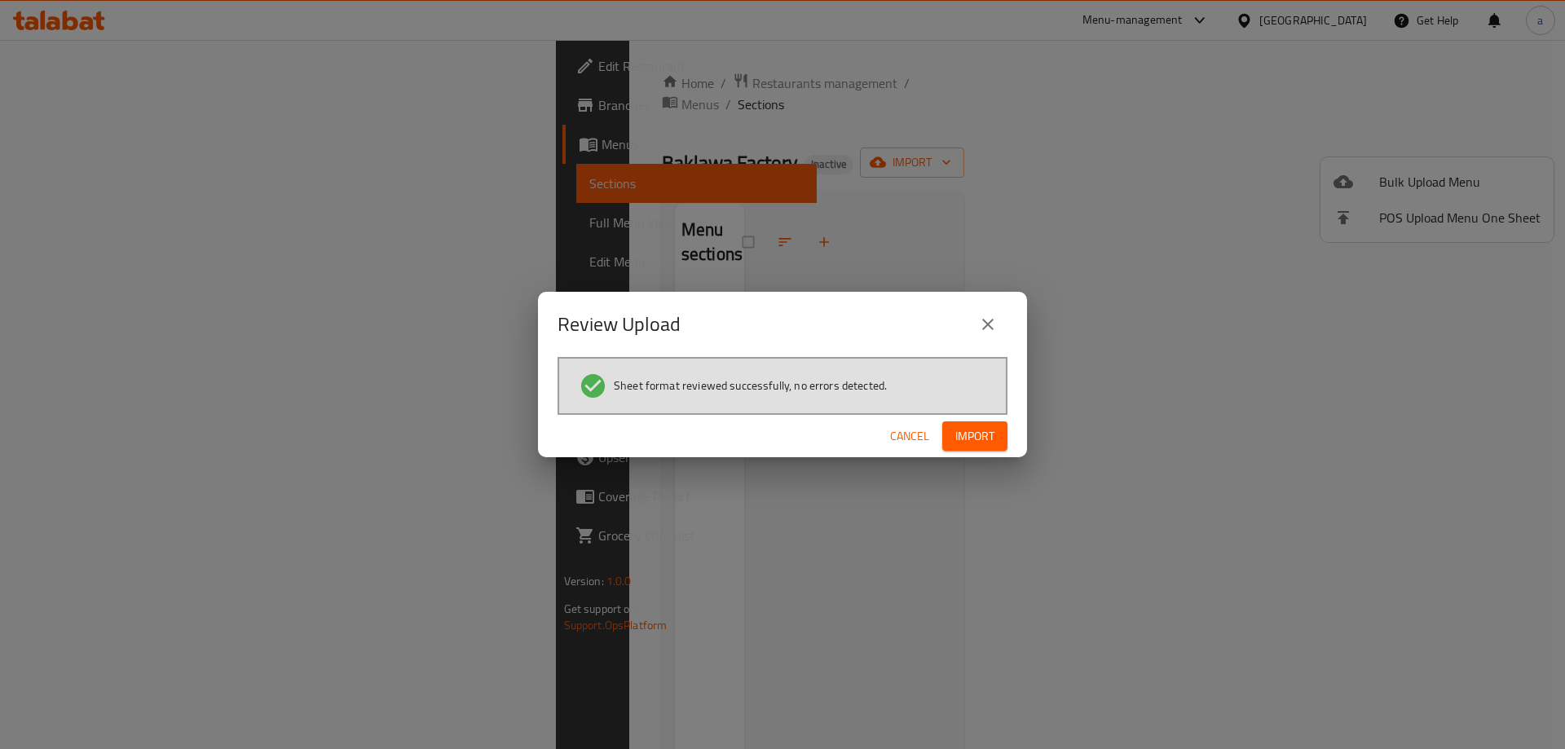
click at [978, 440] on span "Import" at bounding box center [974, 436] width 39 height 20
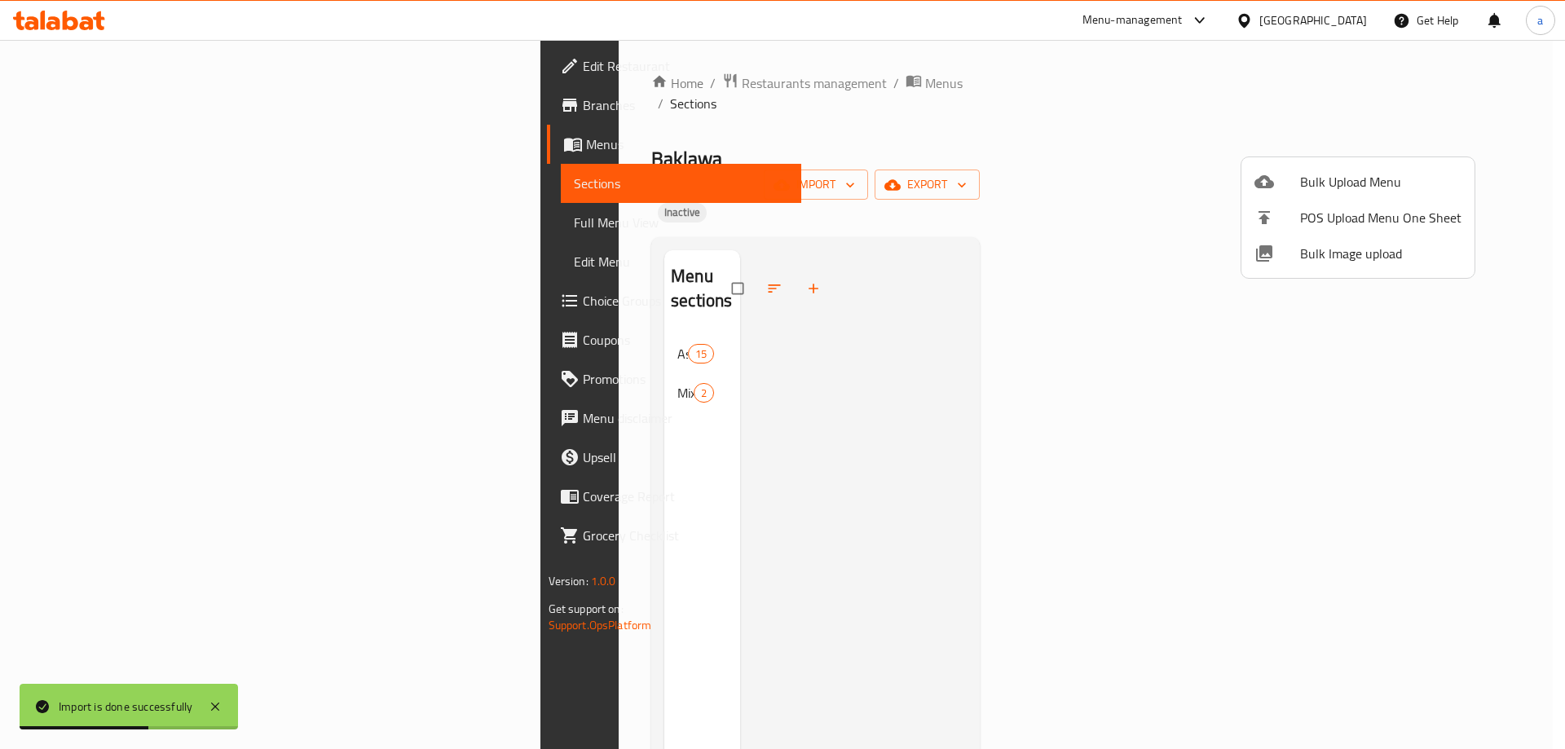
click at [478, 267] on div at bounding box center [782, 374] width 1565 height 749
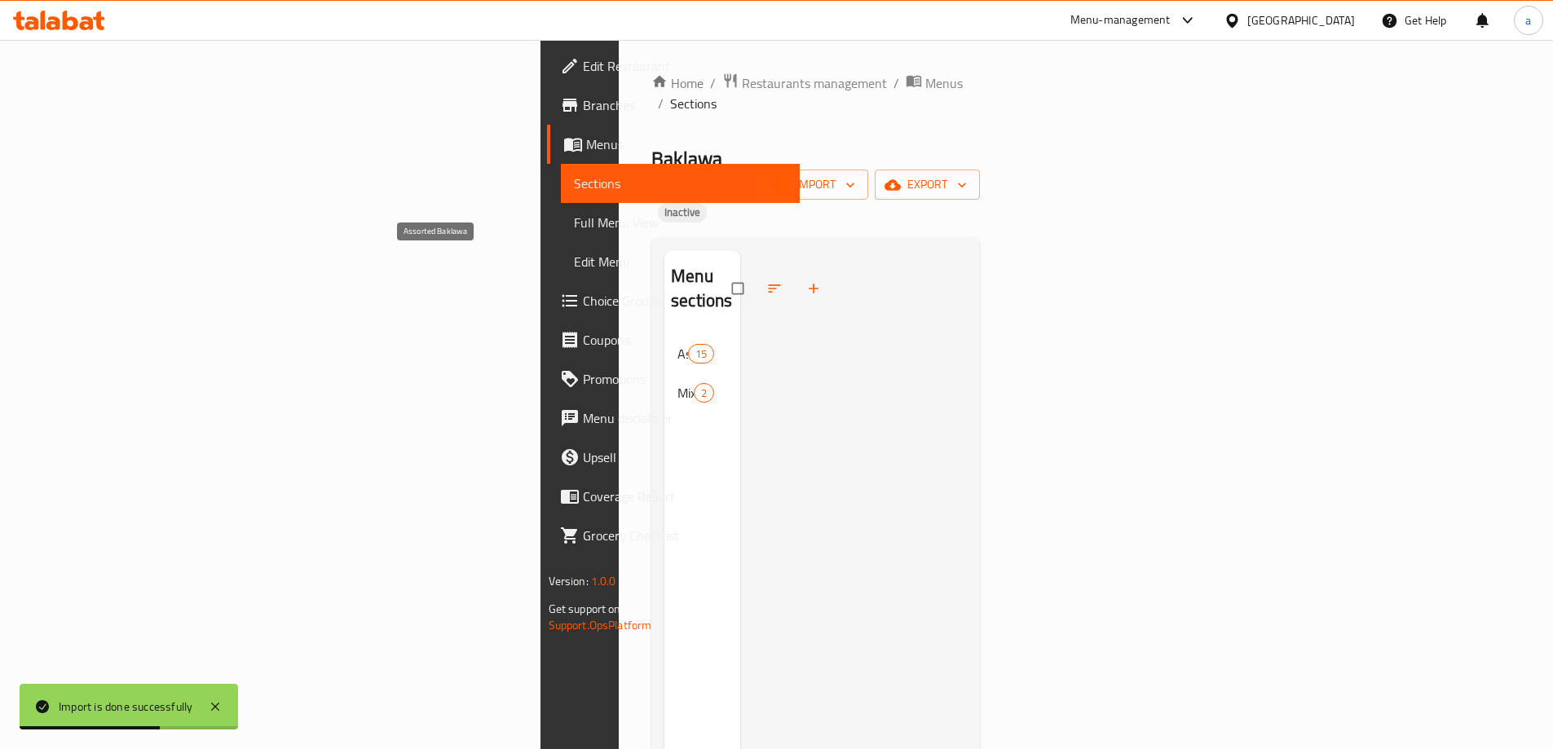
click at [677, 344] on span "Assorted Baklawa" at bounding box center [682, 354] width 11 height 20
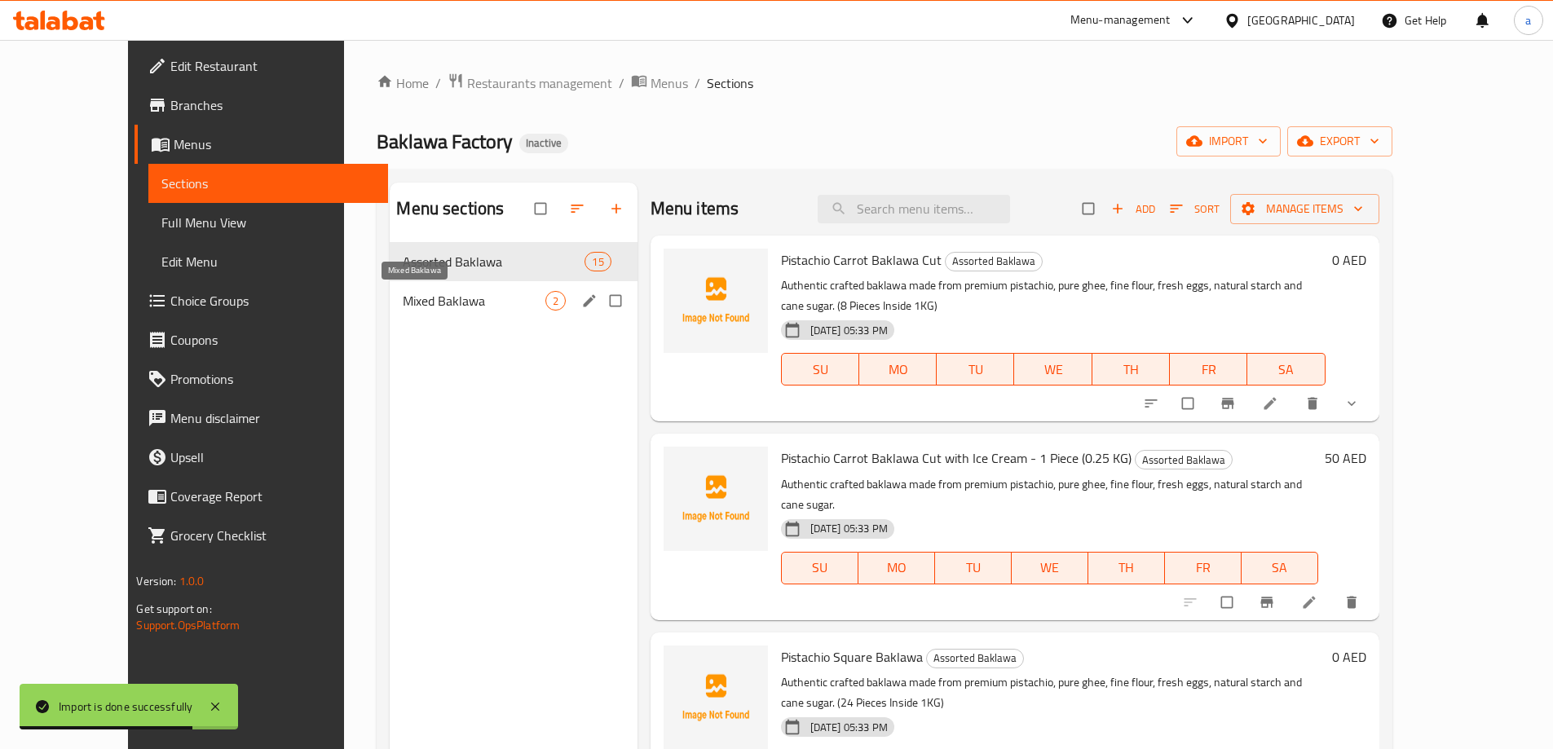
click at [403, 302] on span "Mixed Baklawa" at bounding box center [474, 301] width 142 height 20
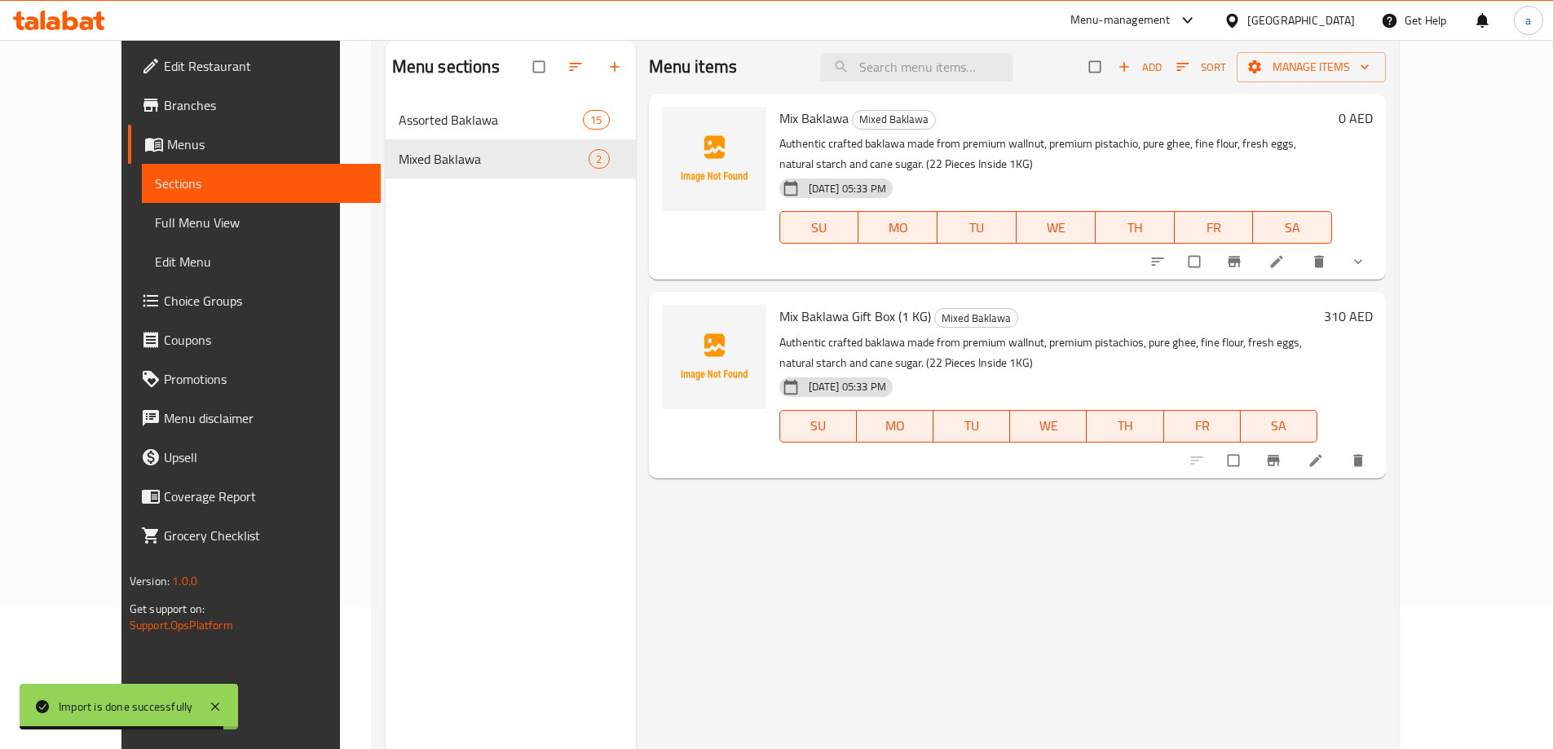
scroll to position [228, 0]
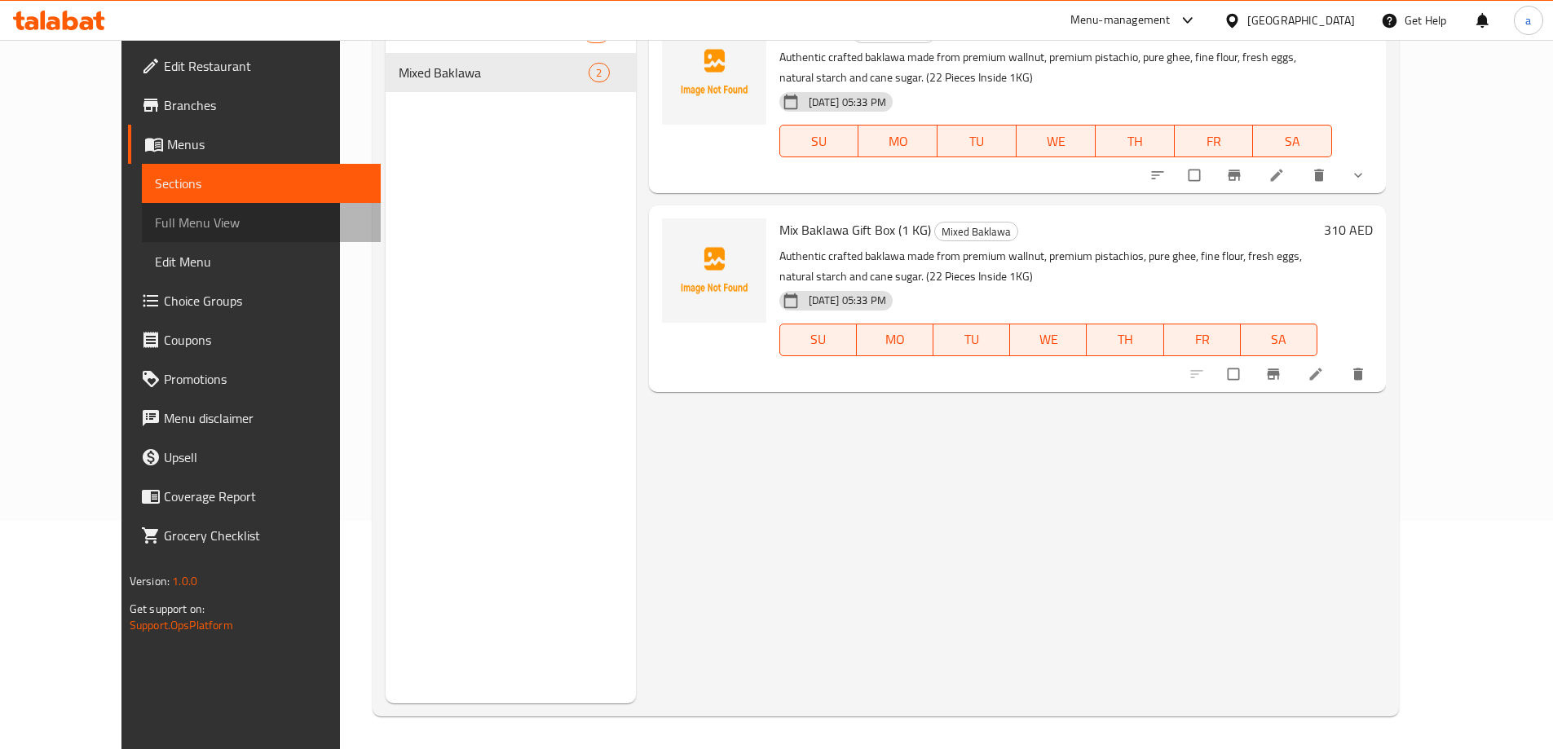
click at [155, 214] on span "Full Menu View" at bounding box center [261, 223] width 213 height 20
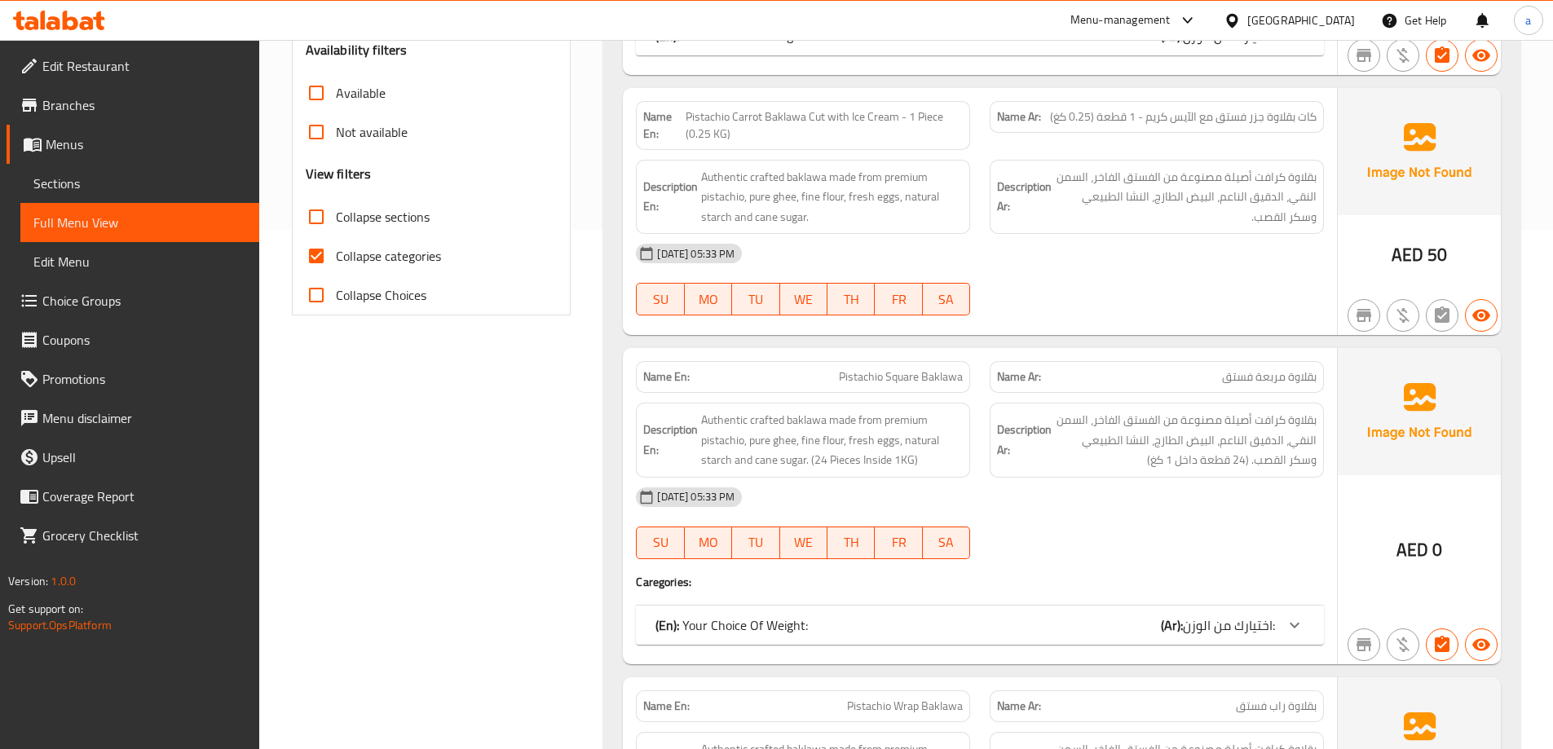
scroll to position [717, 0]
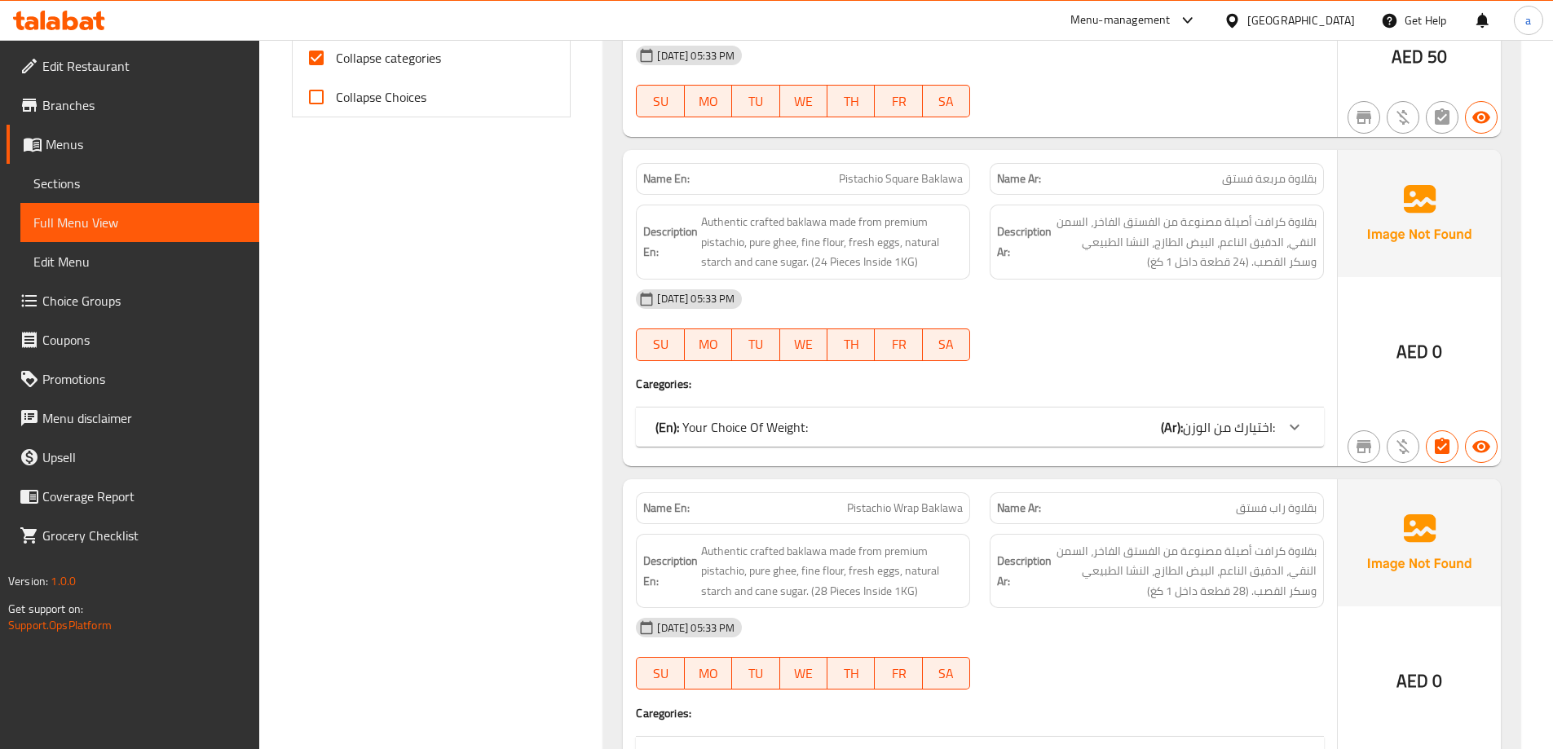
click at [333, 58] on input "Collapse categories" at bounding box center [316, 57] width 39 height 39
checkbox input "false"
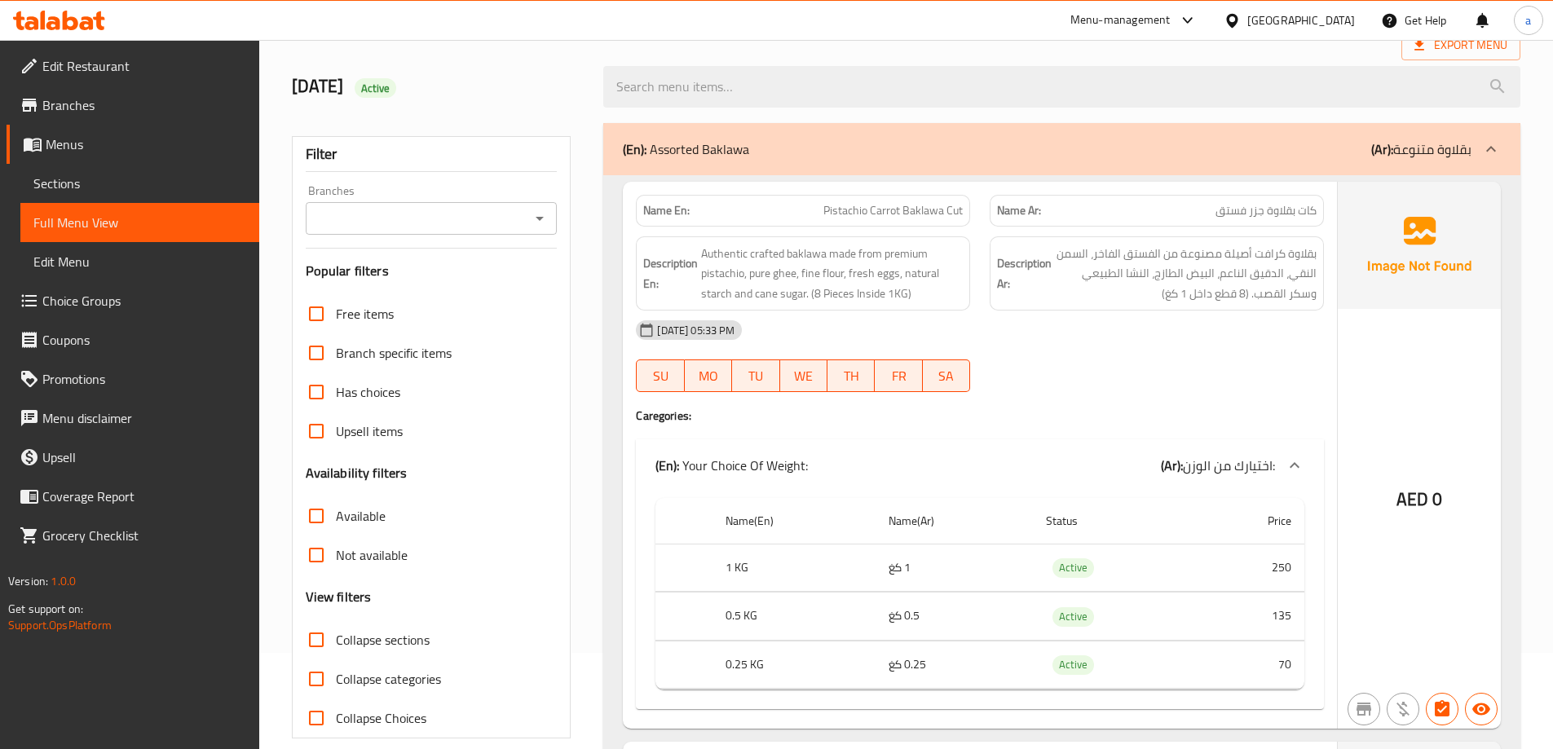
scroll to position [0, 0]
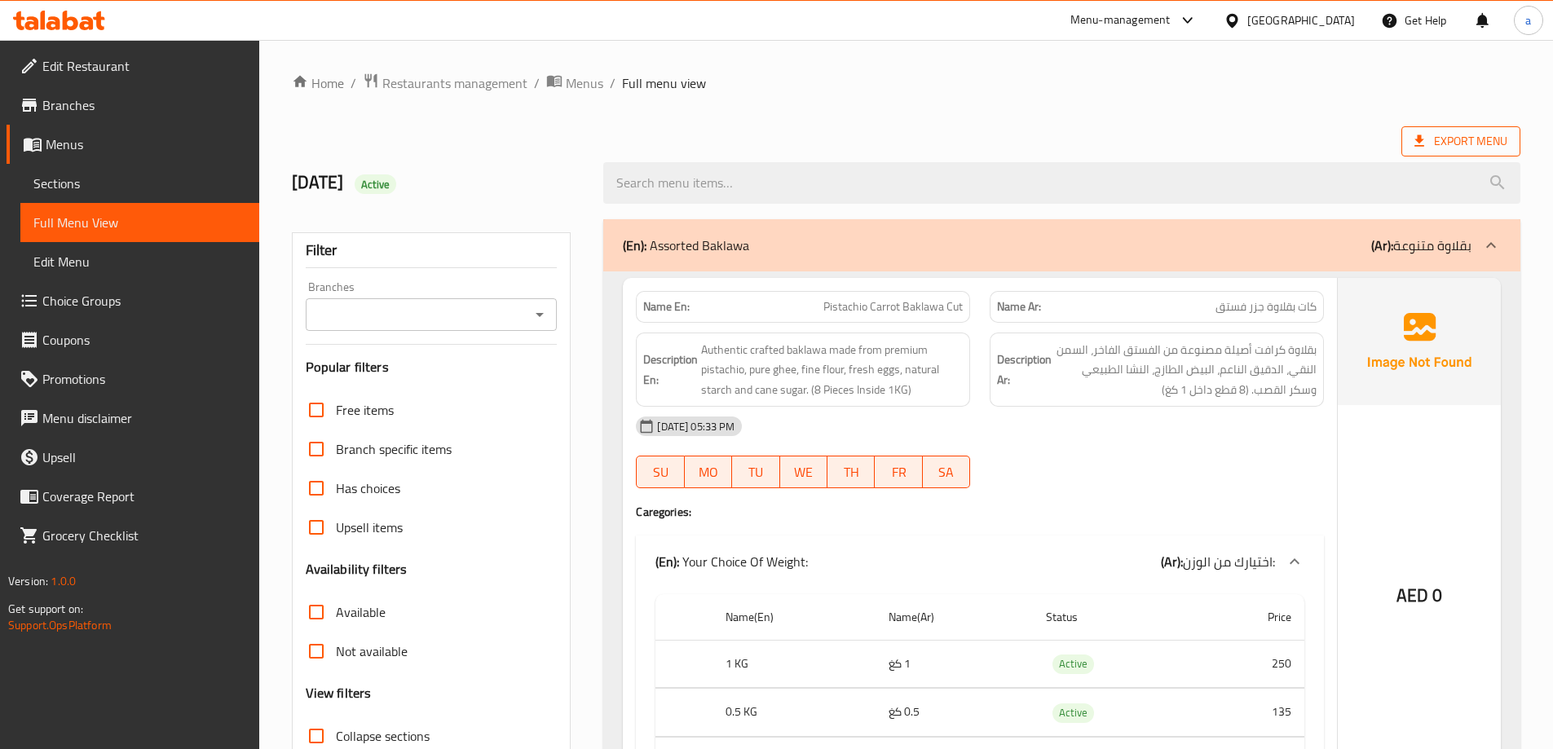
click at [1464, 139] on span "Export Menu" at bounding box center [1460, 141] width 93 height 20
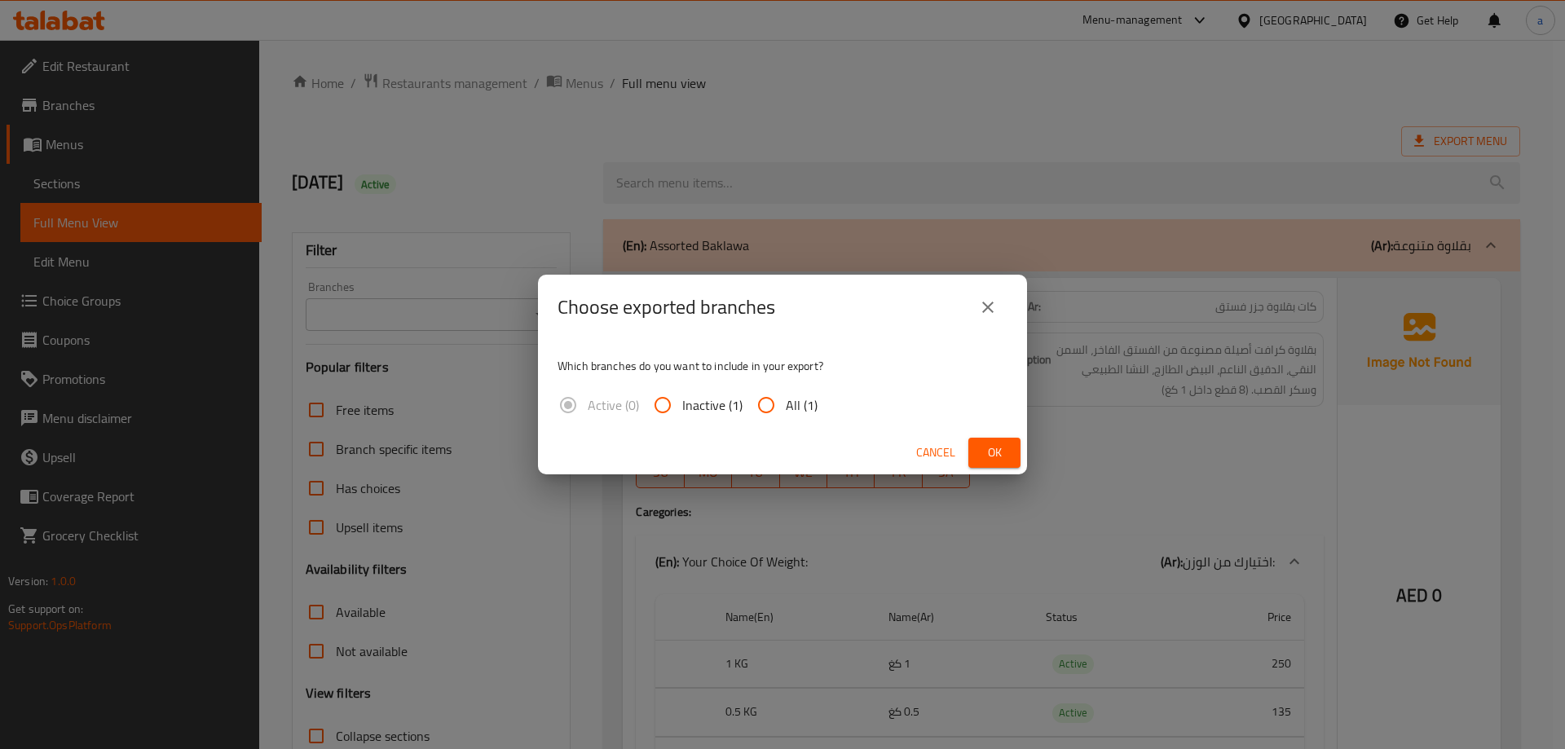
click at [764, 404] on input "All (1)" at bounding box center [766, 405] width 39 height 39
radio input "true"
click at [1003, 451] on span "Ok" at bounding box center [995, 453] width 26 height 20
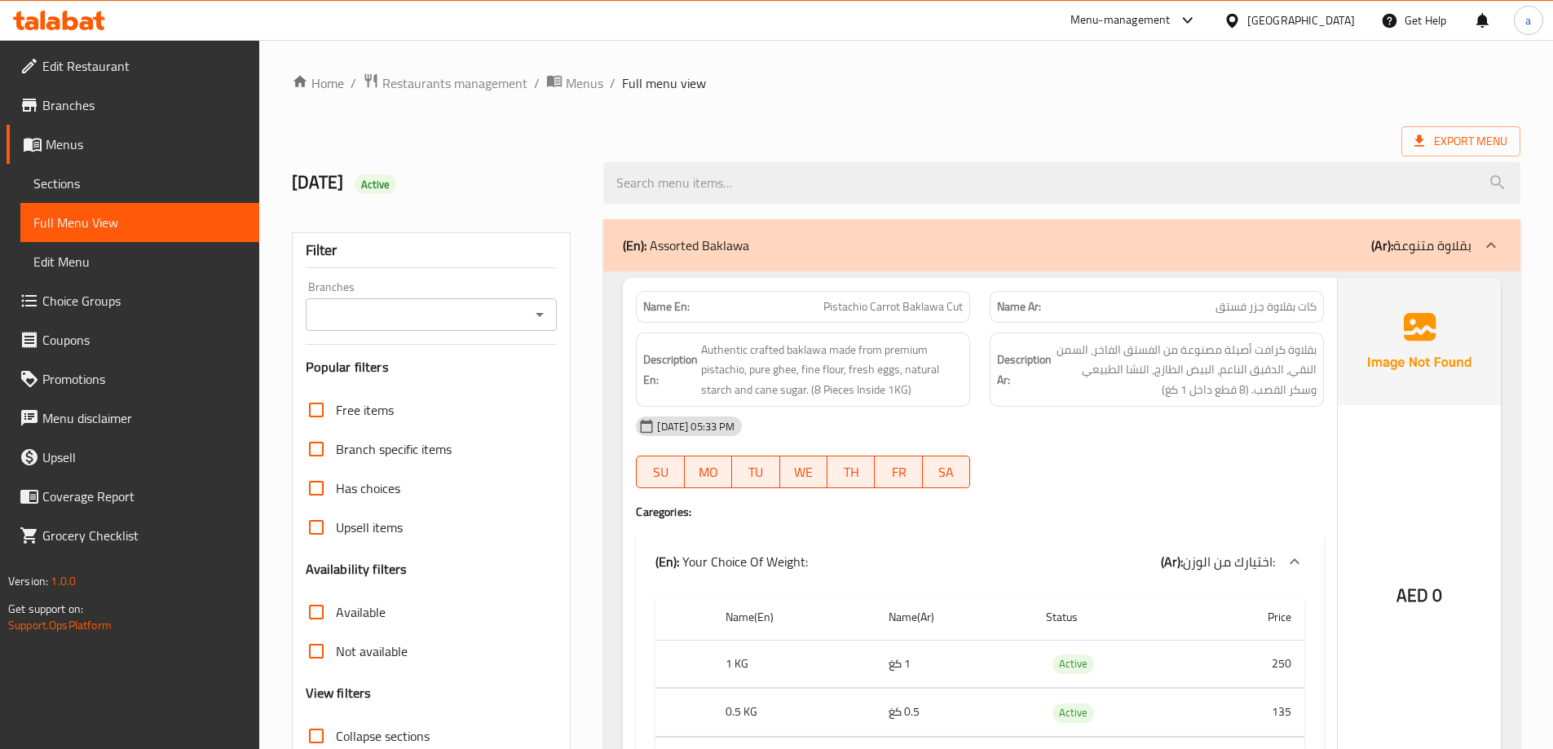
click at [51, 11] on icon at bounding box center [59, 21] width 92 height 20
